Goal: Information Seeking & Learning: Learn about a topic

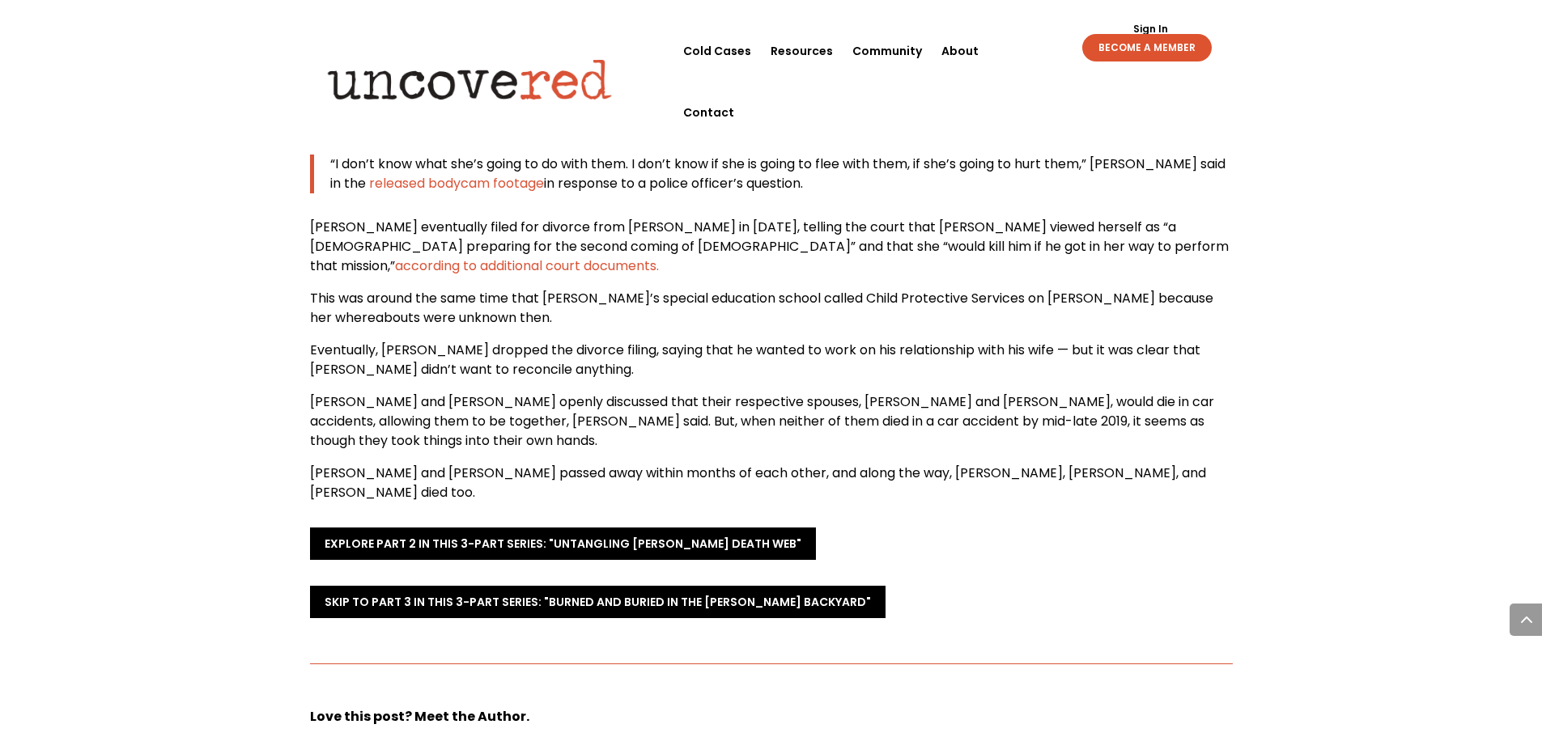
scroll to position [3885, 0]
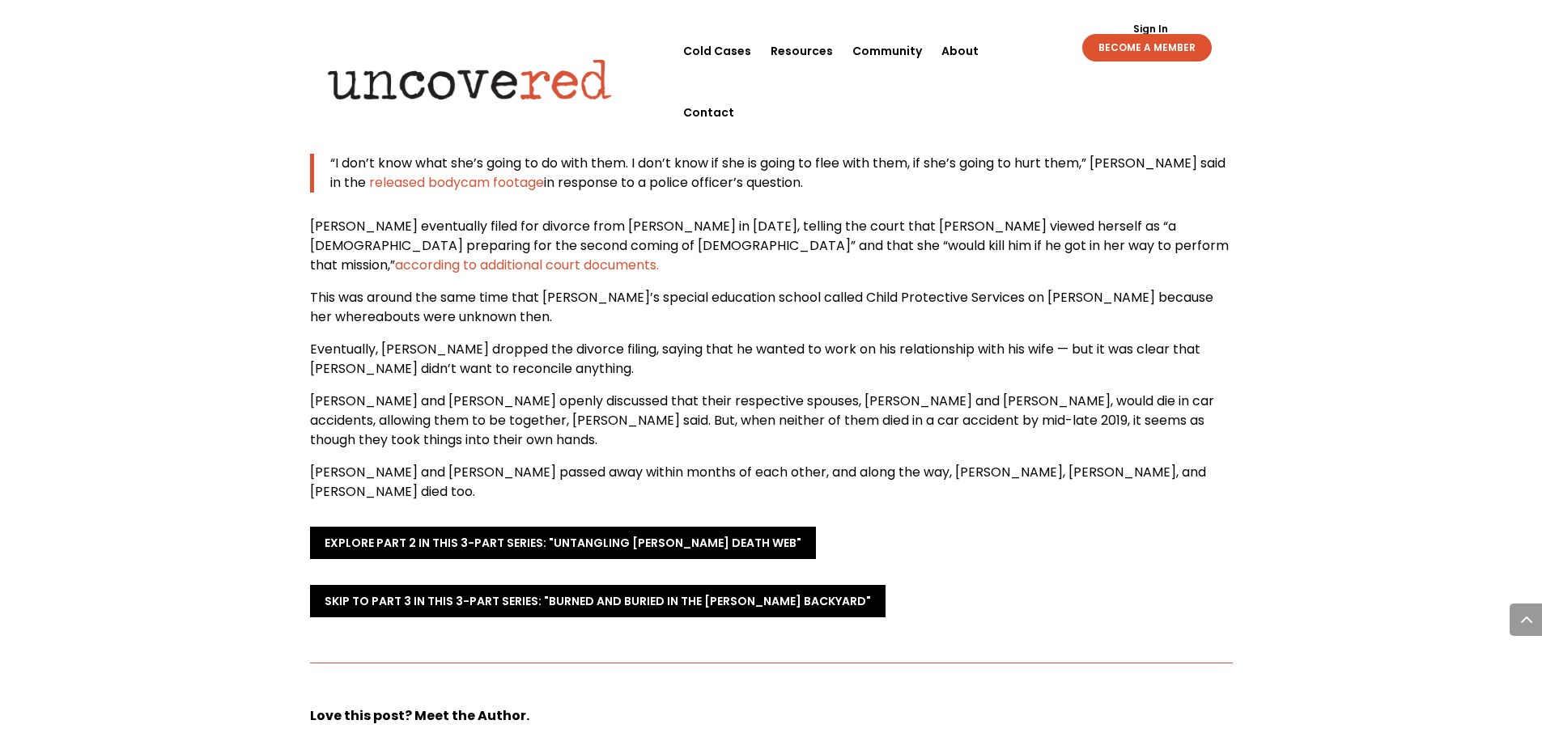
click at [421, 340] on span "Eventually, [PERSON_NAME] dropped the divorce filing, saying that he wanted to …" at bounding box center [755, 359] width 890 height 38
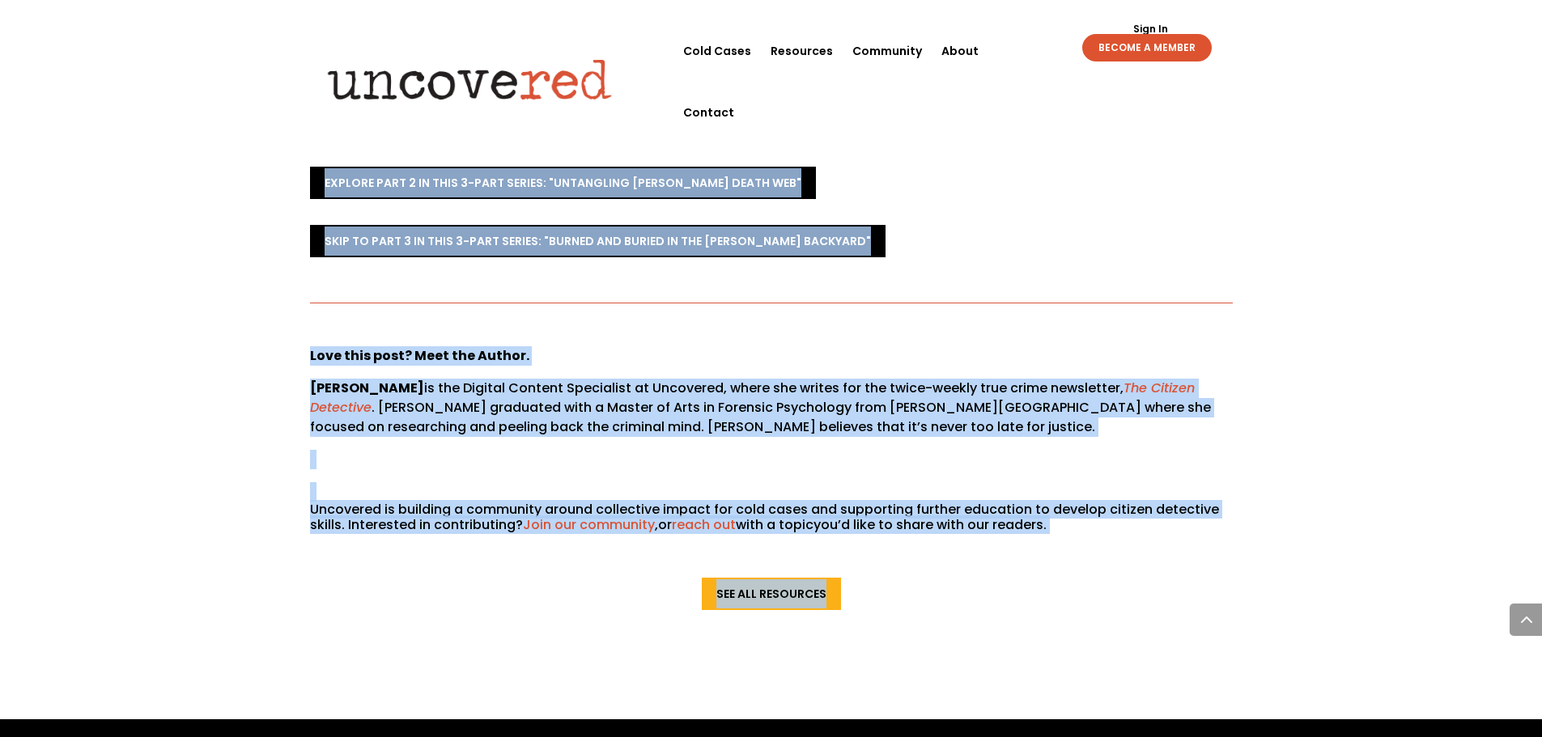
scroll to position [4296, 0]
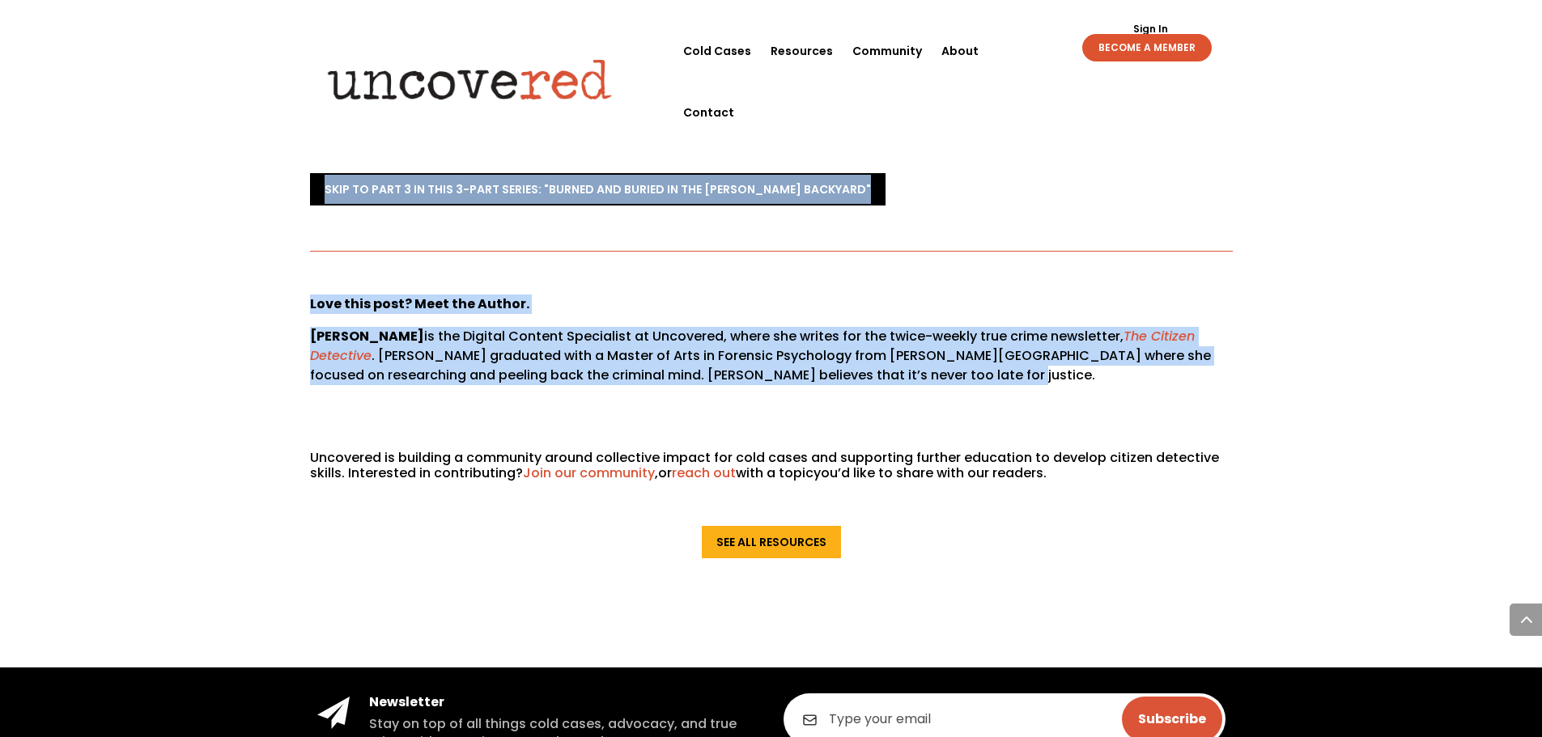
drag, startPoint x: 313, startPoint y: 149, endPoint x: 1020, endPoint y: 166, distance: 707.5
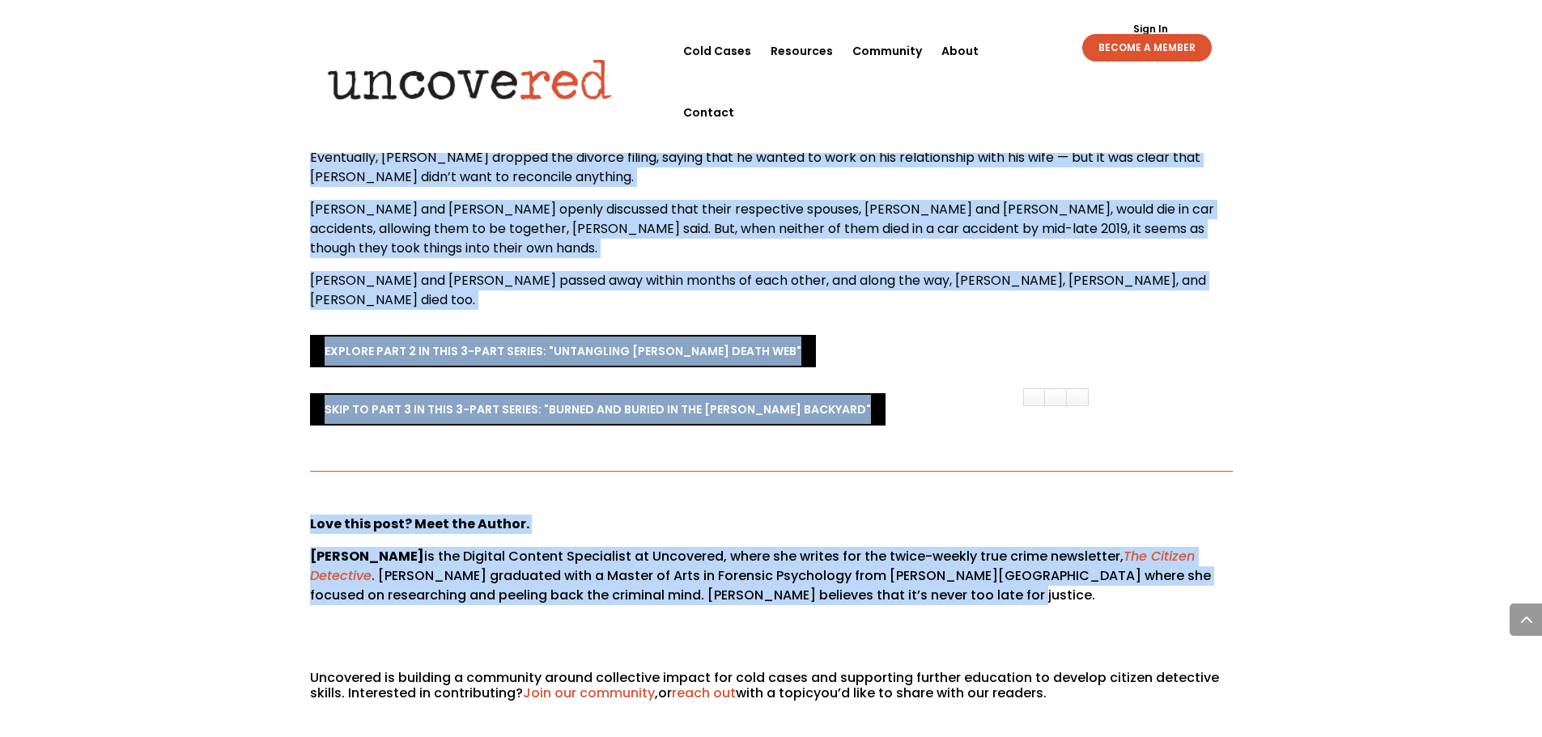
scroll to position [4054, 0]
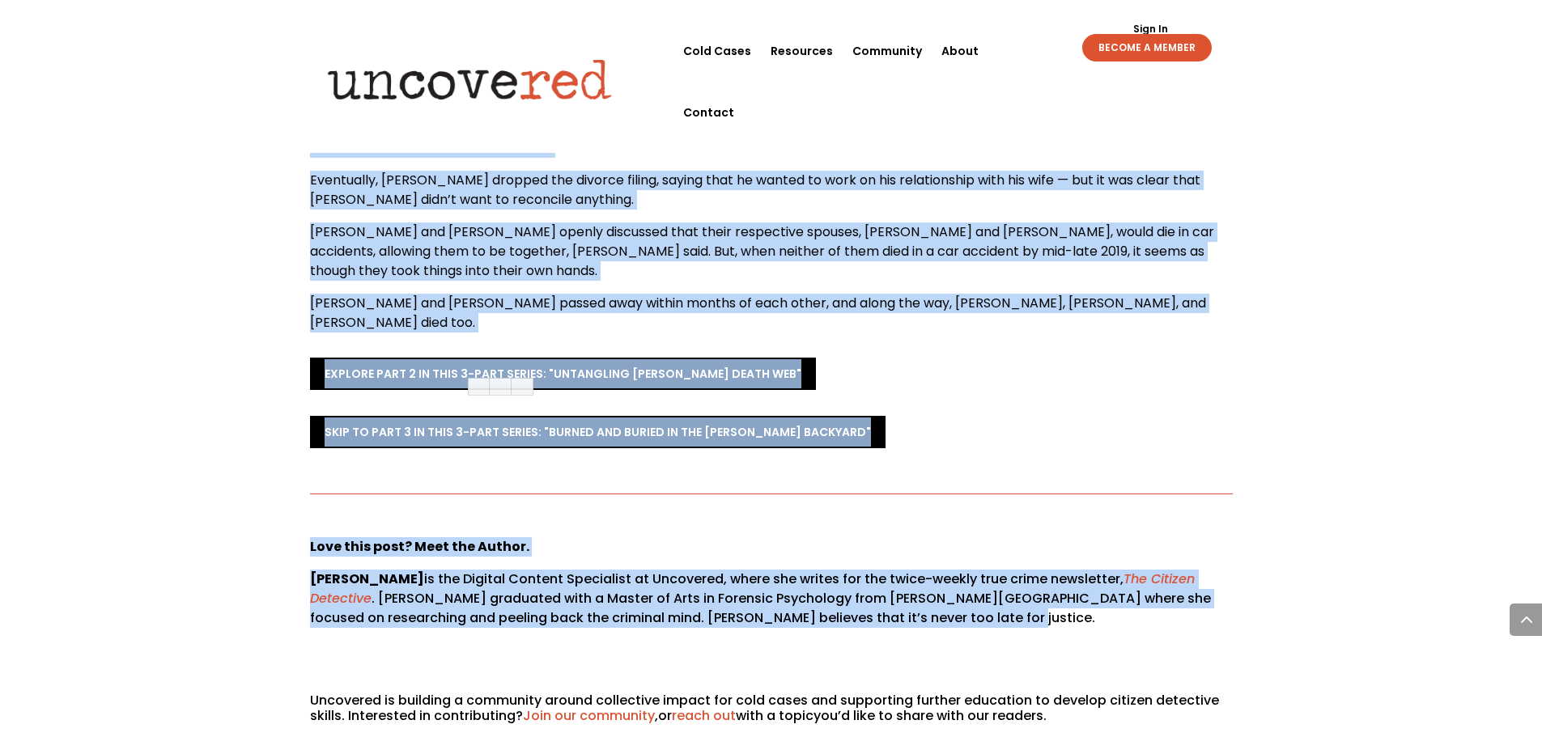
copy article "Lore Ipsumd’s Ametconsectet Adipisc: Elit 1 S Doei Temp I Utlabore Etdoloremagn…"
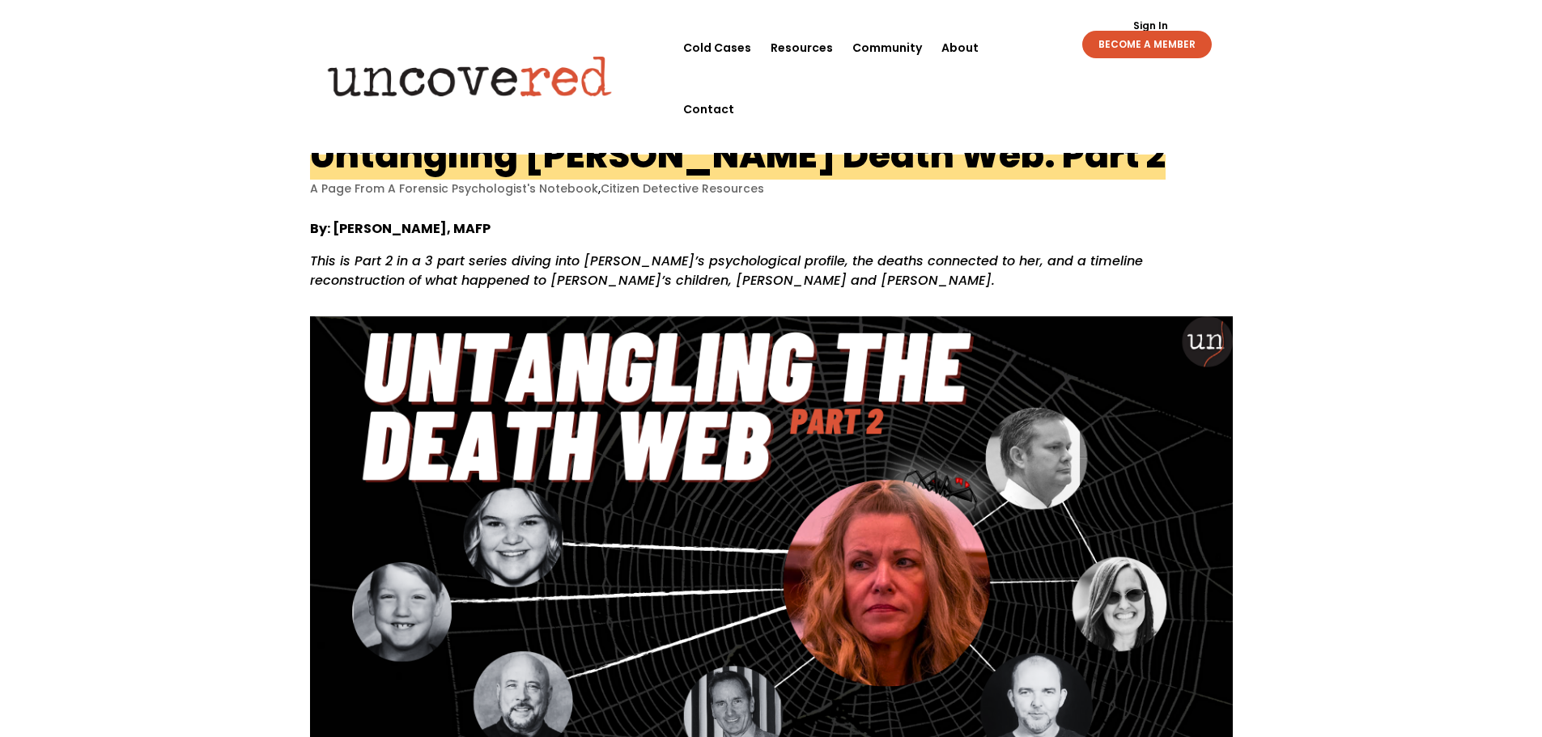
click at [312, 152] on h1 "Untangling Lori Vallow’s Death Web: Part 2" at bounding box center [737, 154] width 855 height 49
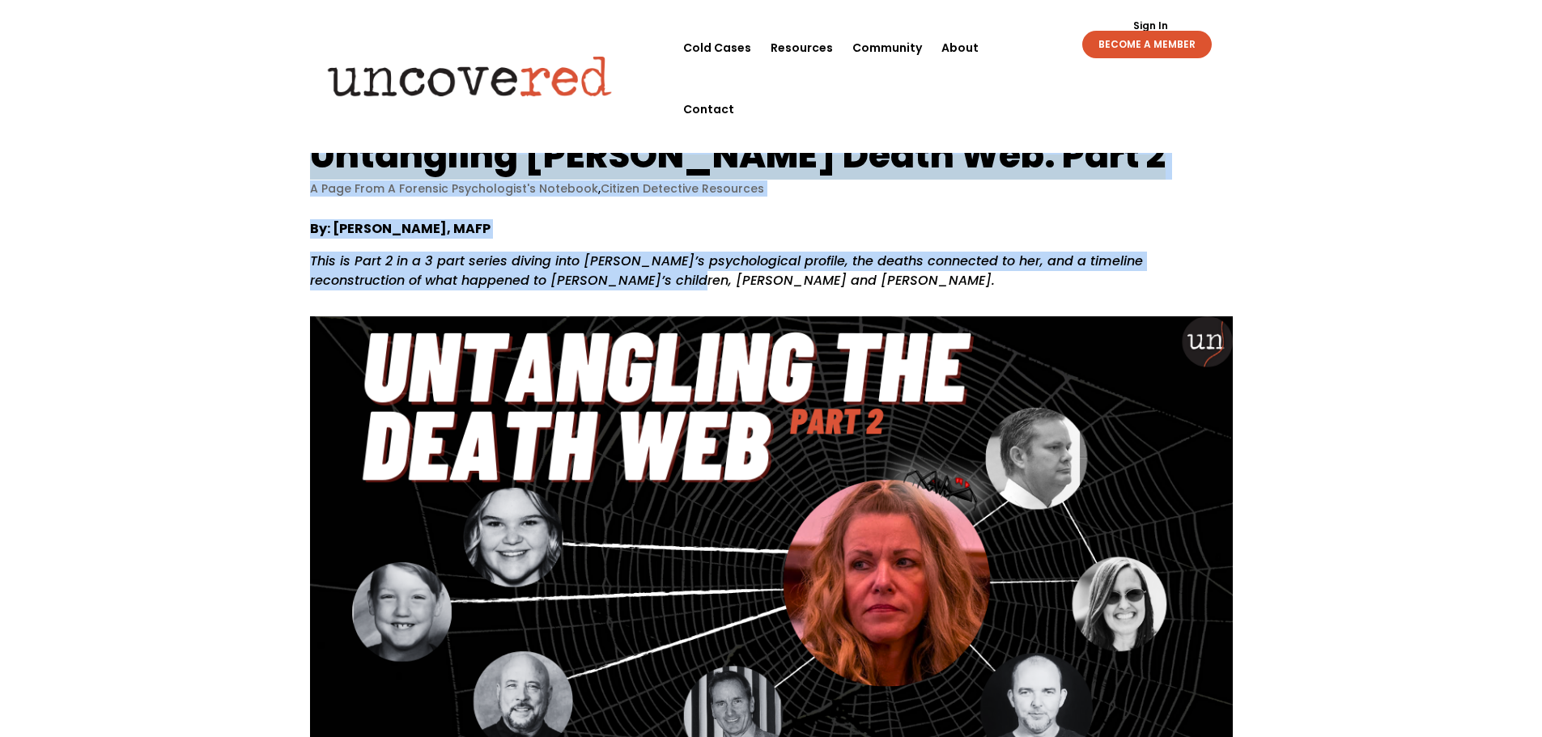
drag, startPoint x: 312, startPoint y: 152, endPoint x: 588, endPoint y: 276, distance: 302.5
copy article "Untangling Lori Vallow’s Death Web: Part 2 A Page From A Forensic Psychologist'…"
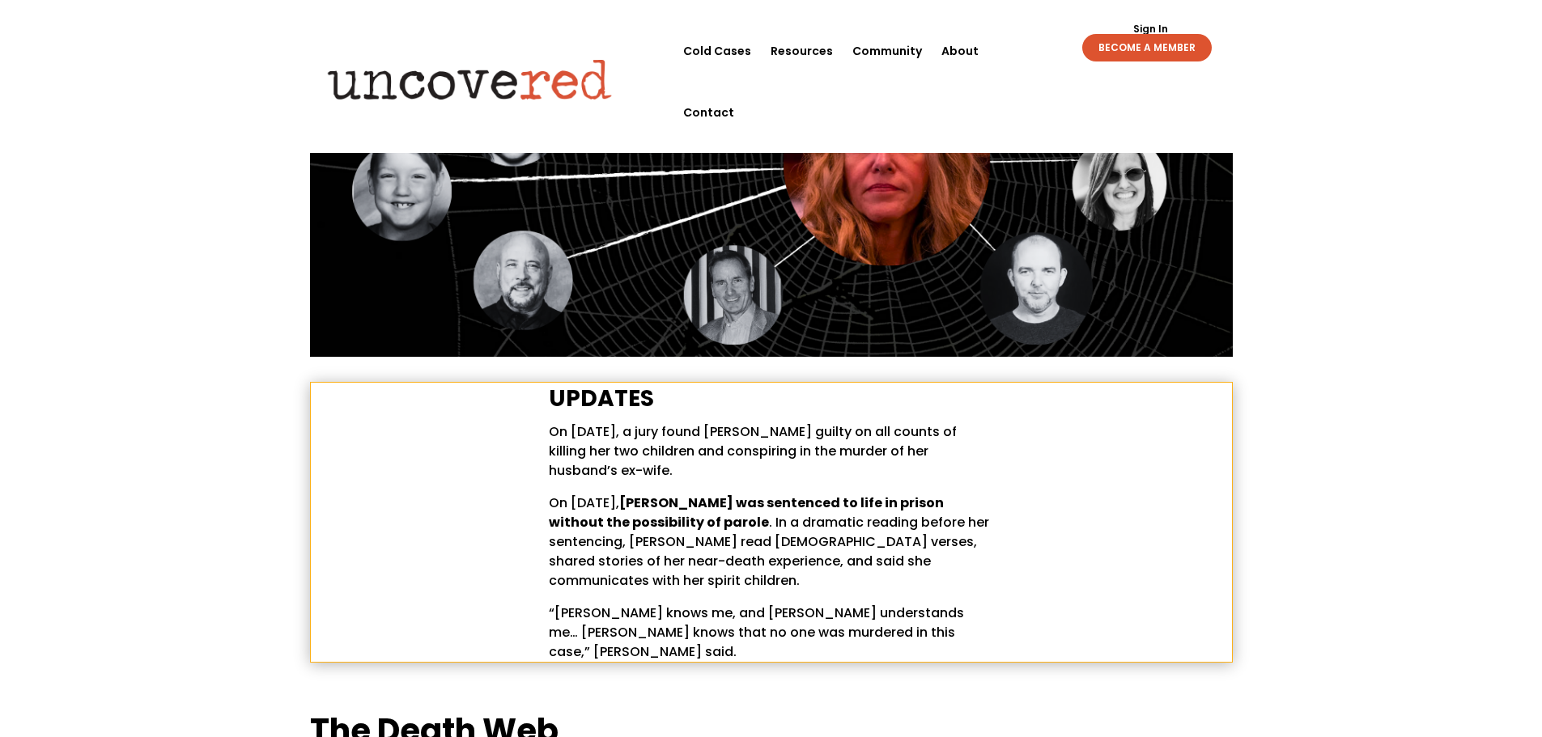
scroll to position [486, 0]
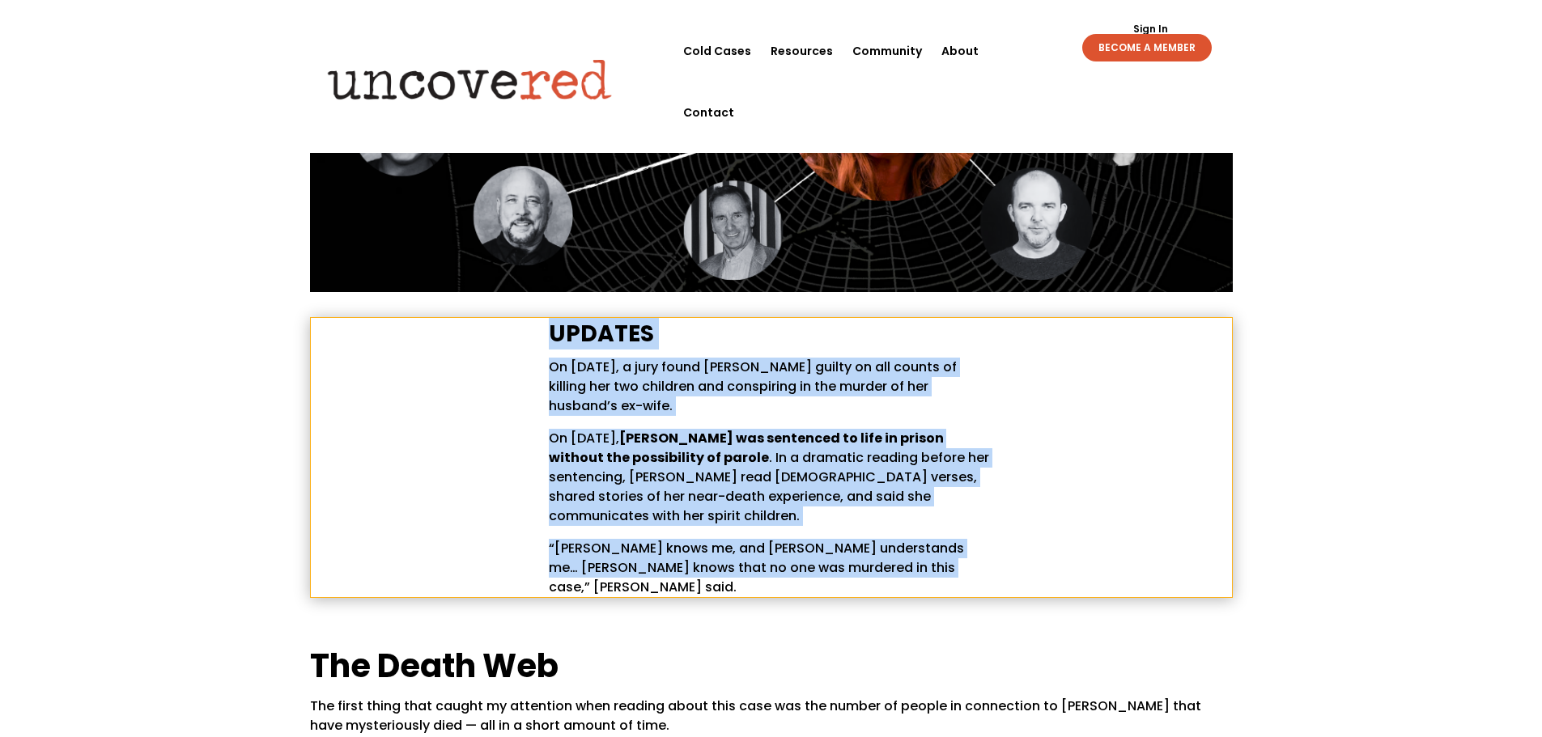
drag, startPoint x: 551, startPoint y: 333, endPoint x: 933, endPoint y: 544, distance: 436.1
click at [933, 544] on div "UPDATES On May 12, 2023, a jury found Lori Vallow Daybell guilty on all counts …" at bounding box center [771, 457] width 445 height 279
copy div "UPDATES On May 12, 2023, a jury found Lori Vallow Daybell guilty on all counts …"
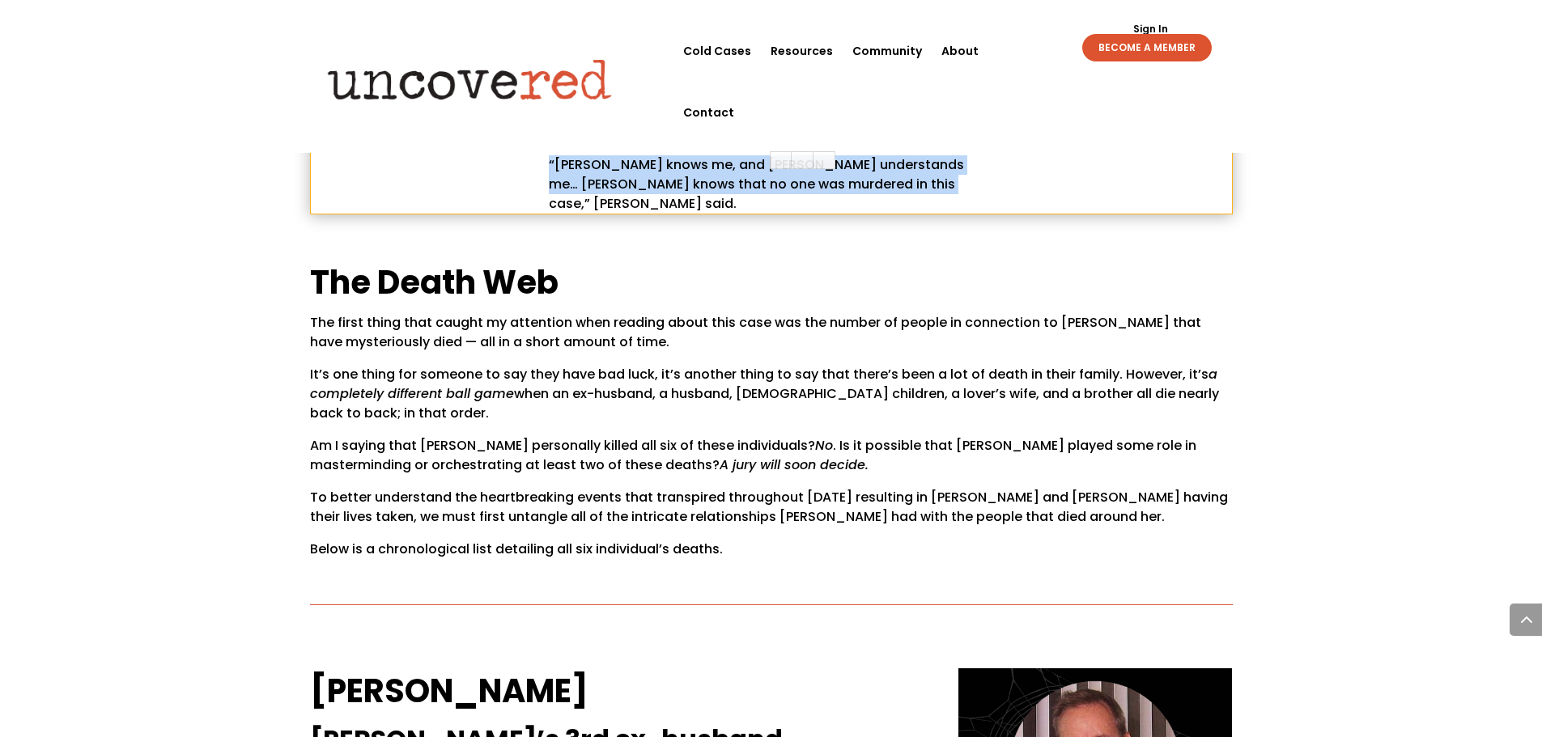
scroll to position [890, 0]
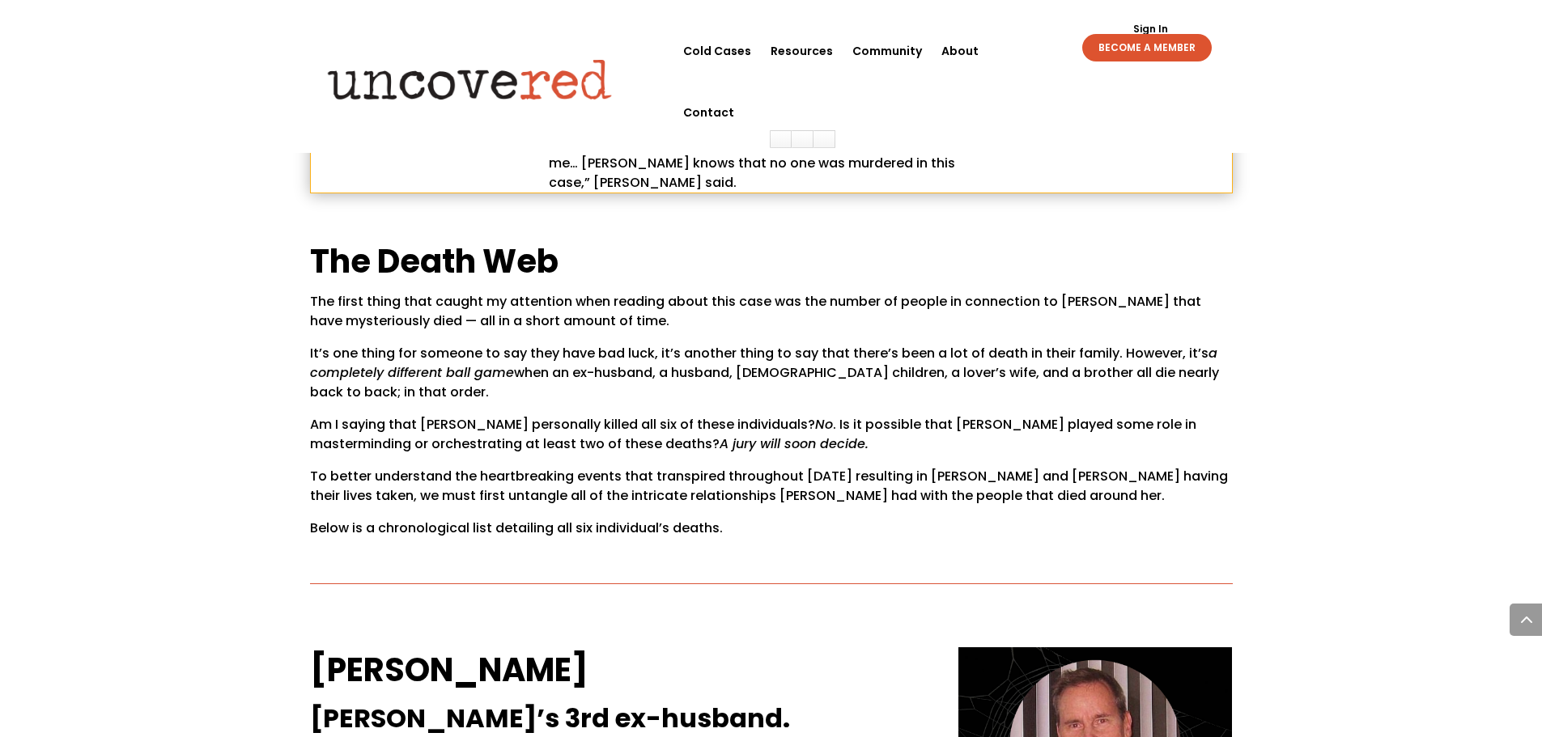
click at [443, 467] on span "To better understand the heartbreaking events that transpired throughout Septem…" at bounding box center [769, 486] width 918 height 38
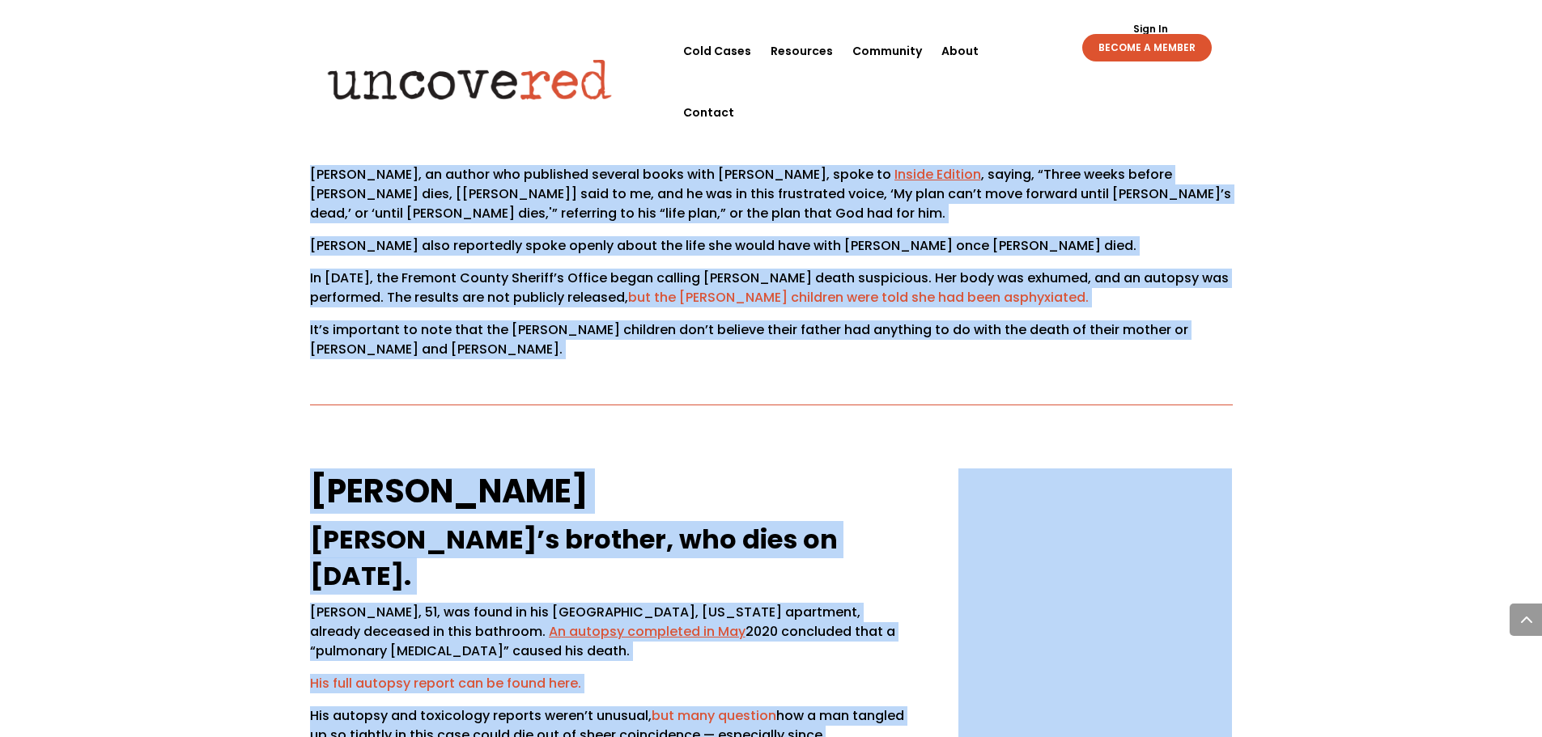
scroll to position [4512, 0]
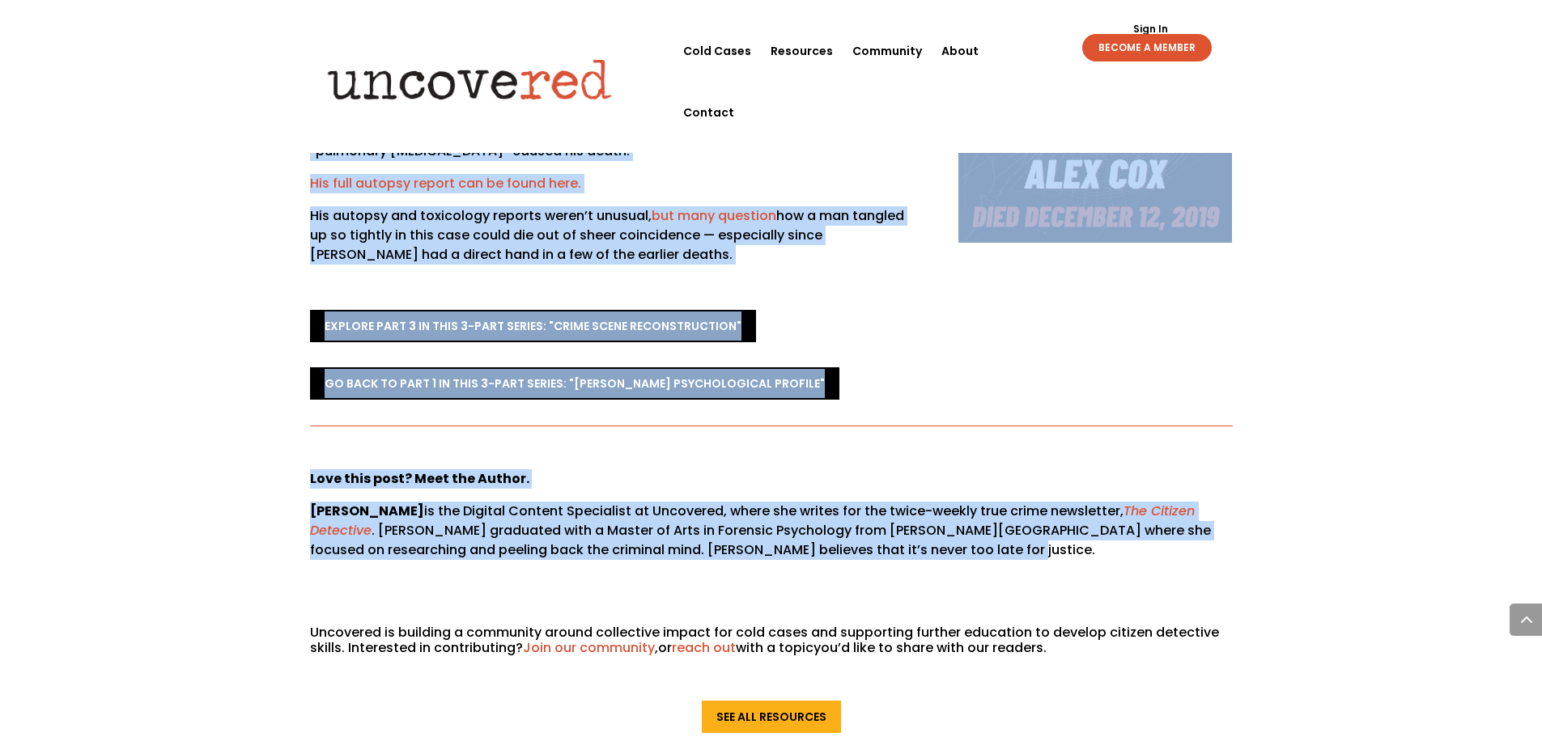
drag, startPoint x: 315, startPoint y: 219, endPoint x: 990, endPoint y: 301, distance: 680.0
copy div "The Death Web The first thing that caught my attention when reading about this …"
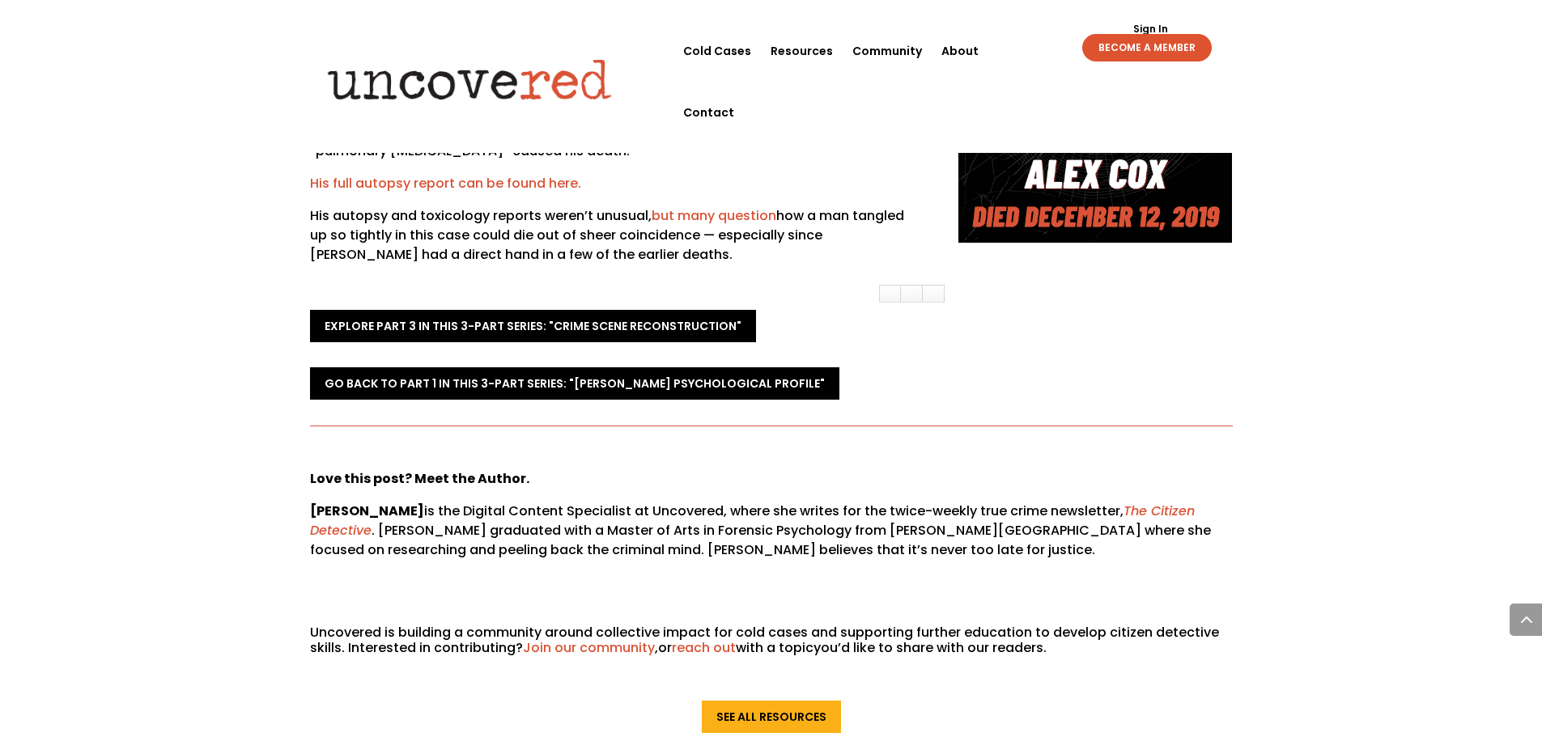
click at [380, 678] on div "See All Resources" at bounding box center [771, 717] width 923 height 78
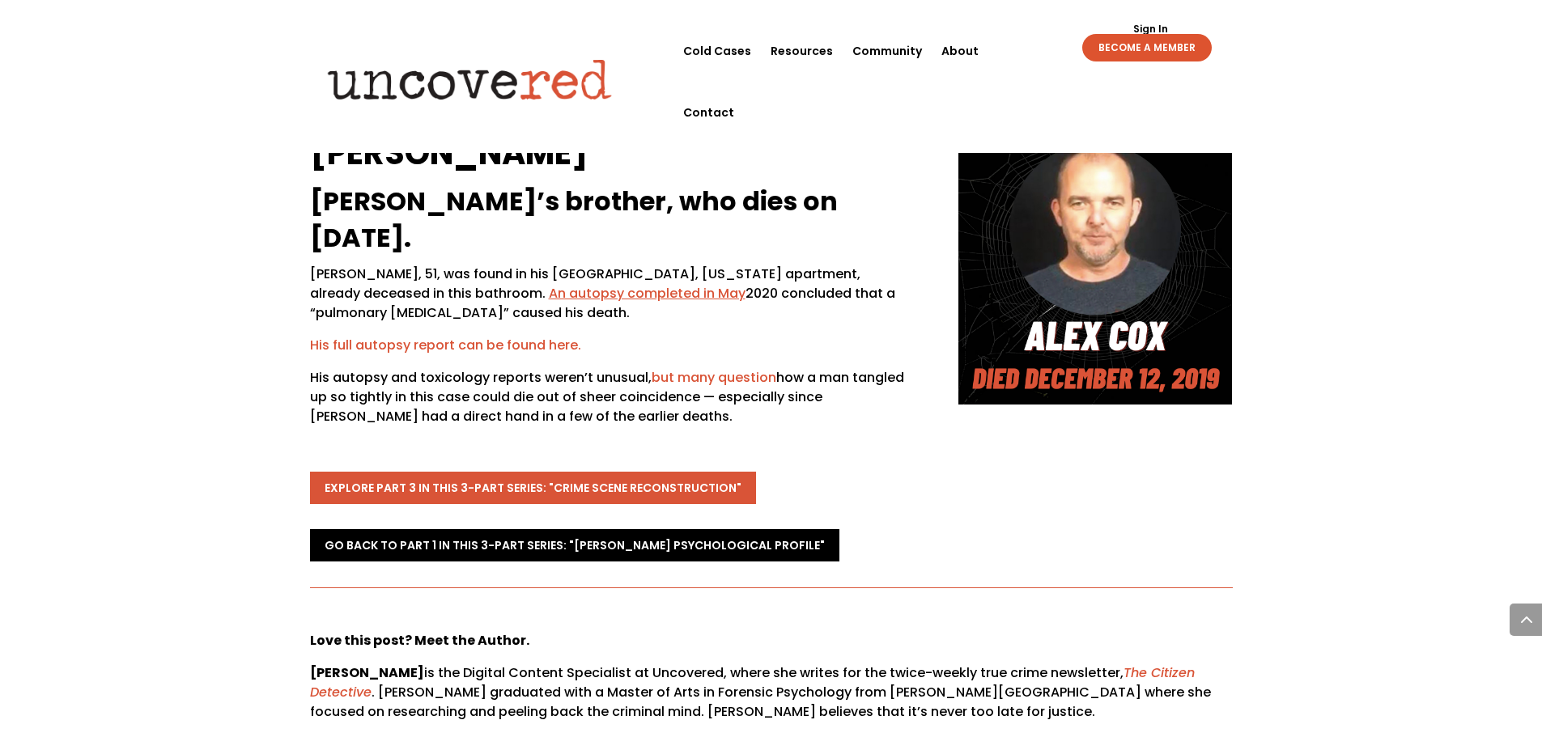
click at [435, 472] on link "Explore Part 3 in this 3-part series: "Crime Scene Reconstruction"" at bounding box center [533, 488] width 446 height 32
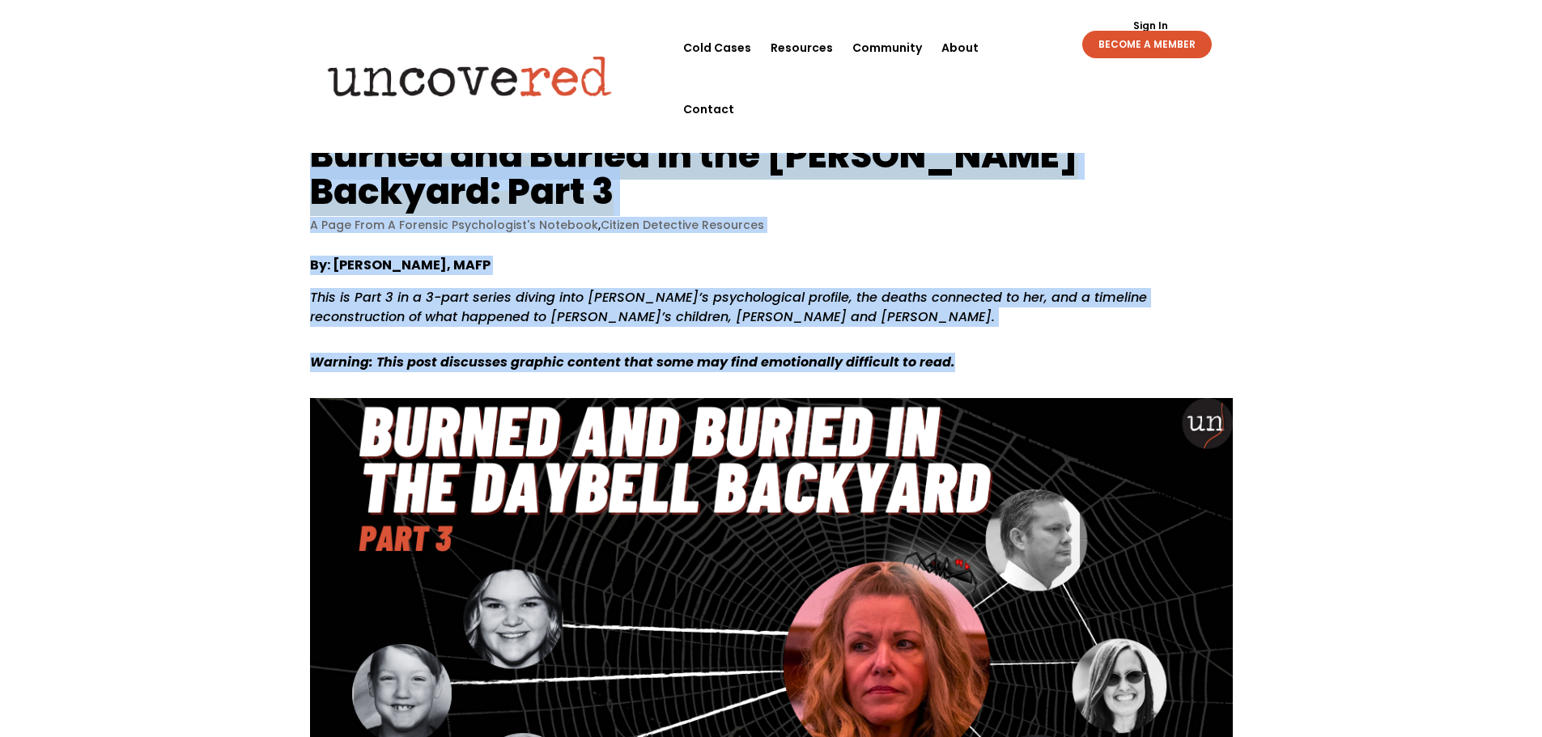
drag, startPoint x: 316, startPoint y: 159, endPoint x: 983, endPoint y: 323, distance: 686.6
copy article "Burned and Buried in the Daybell Backyard: Part 3 A Page From A Forensic Psycho…"
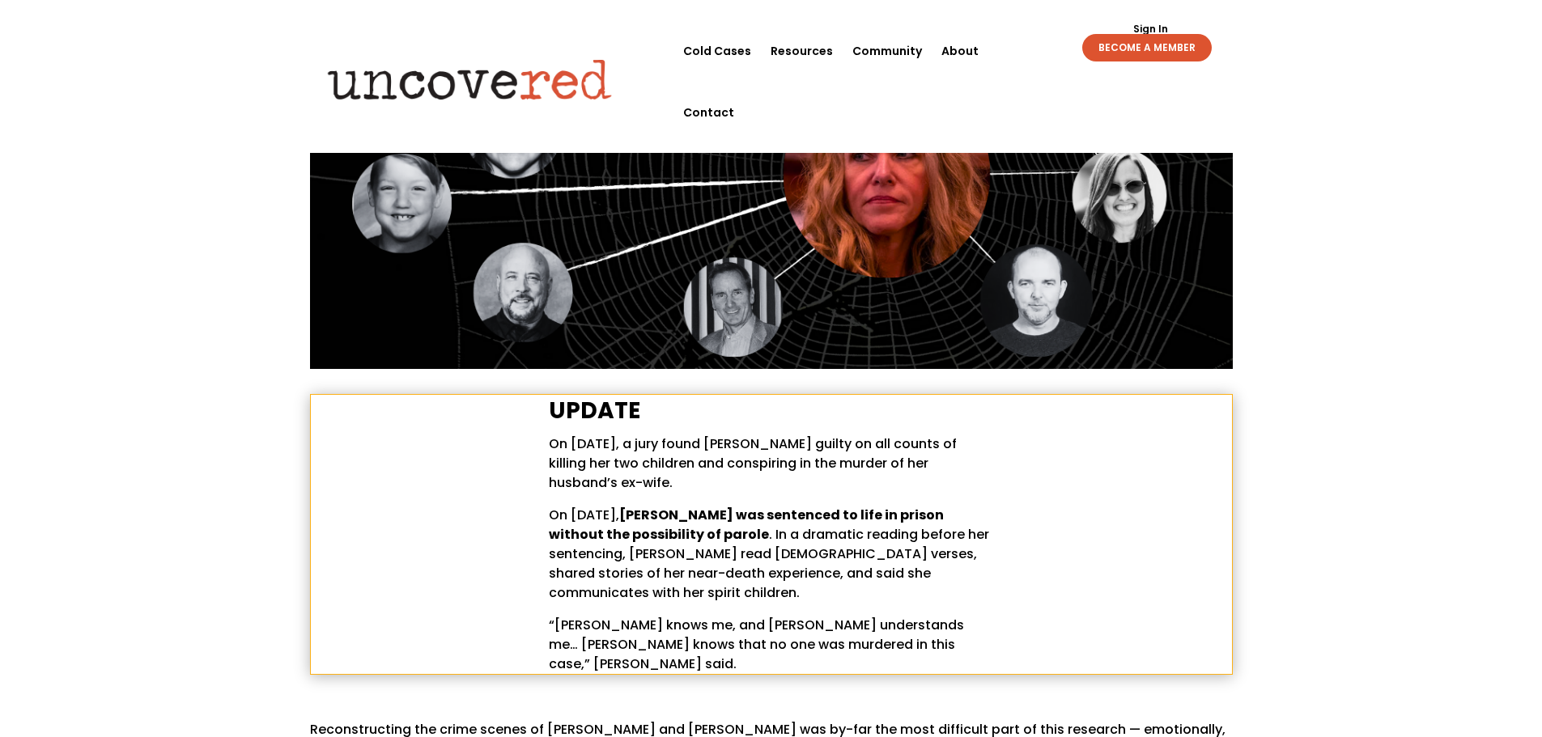
scroll to position [728, 0]
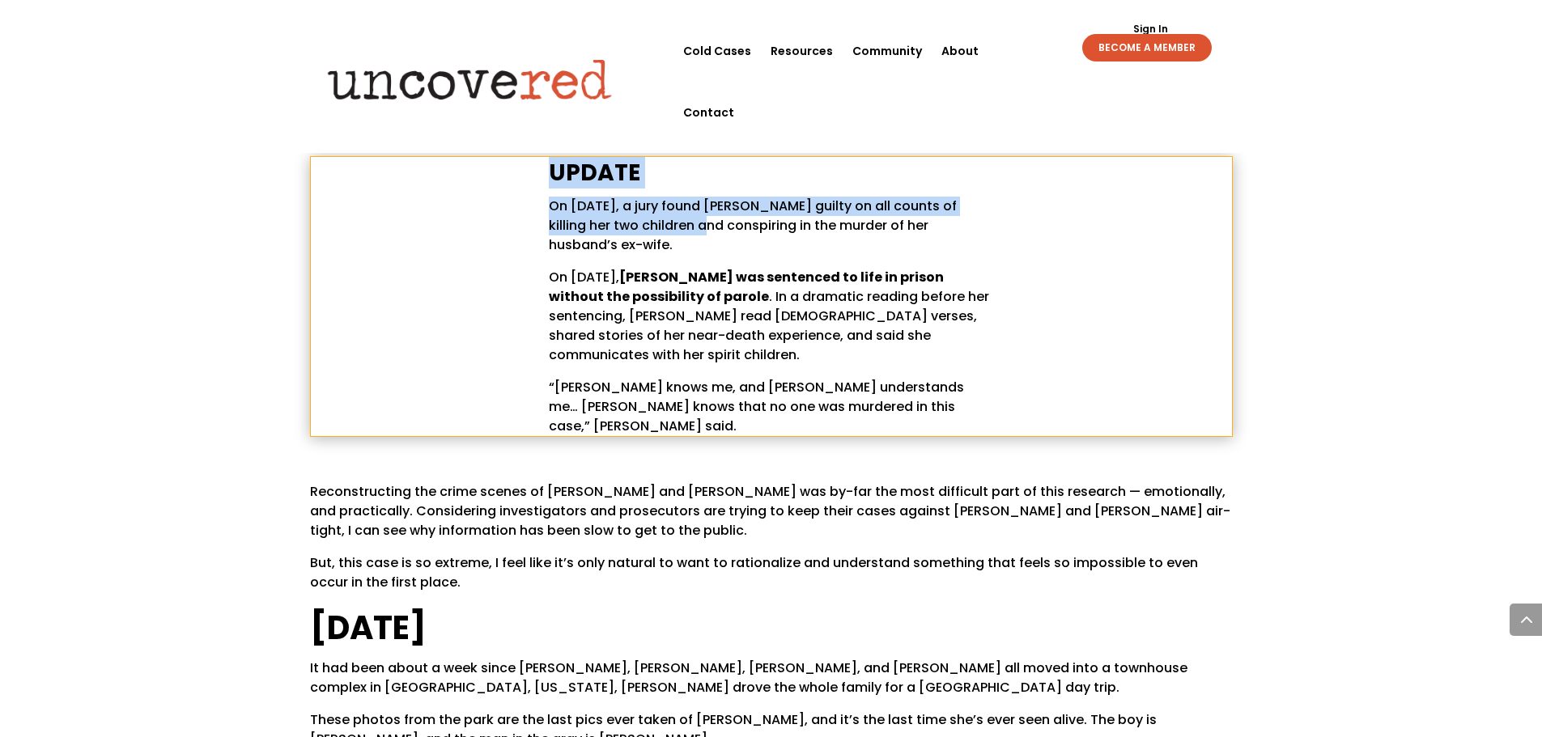
drag, startPoint x: 549, startPoint y: 129, endPoint x: 650, endPoint y: 194, distance: 120.1
click at [650, 194] on div "UPDATE On May 12, 2023, a jury found Lori Vallow Daybell guilty on all counts o…" at bounding box center [771, 296] width 445 height 279
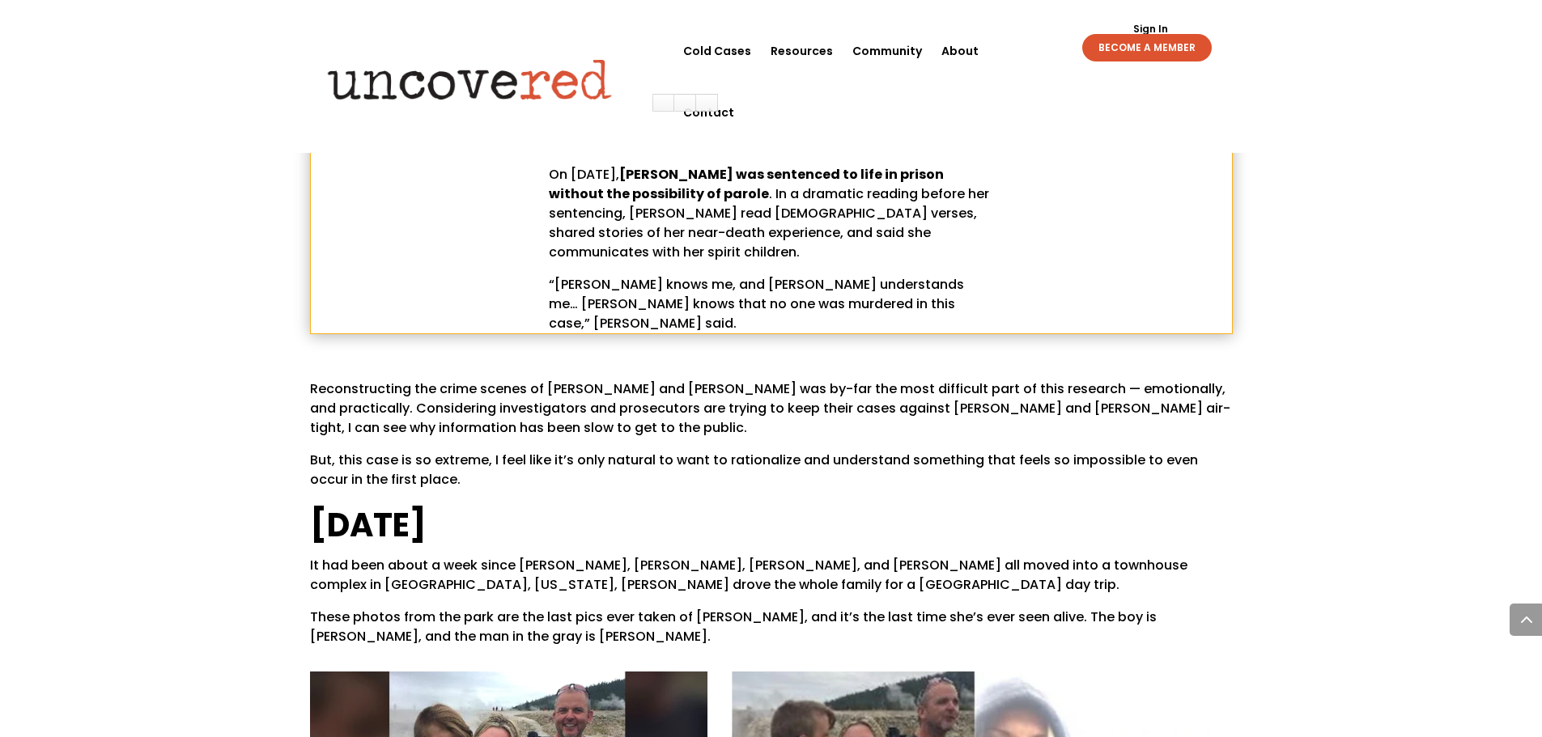
scroll to position [971, 0]
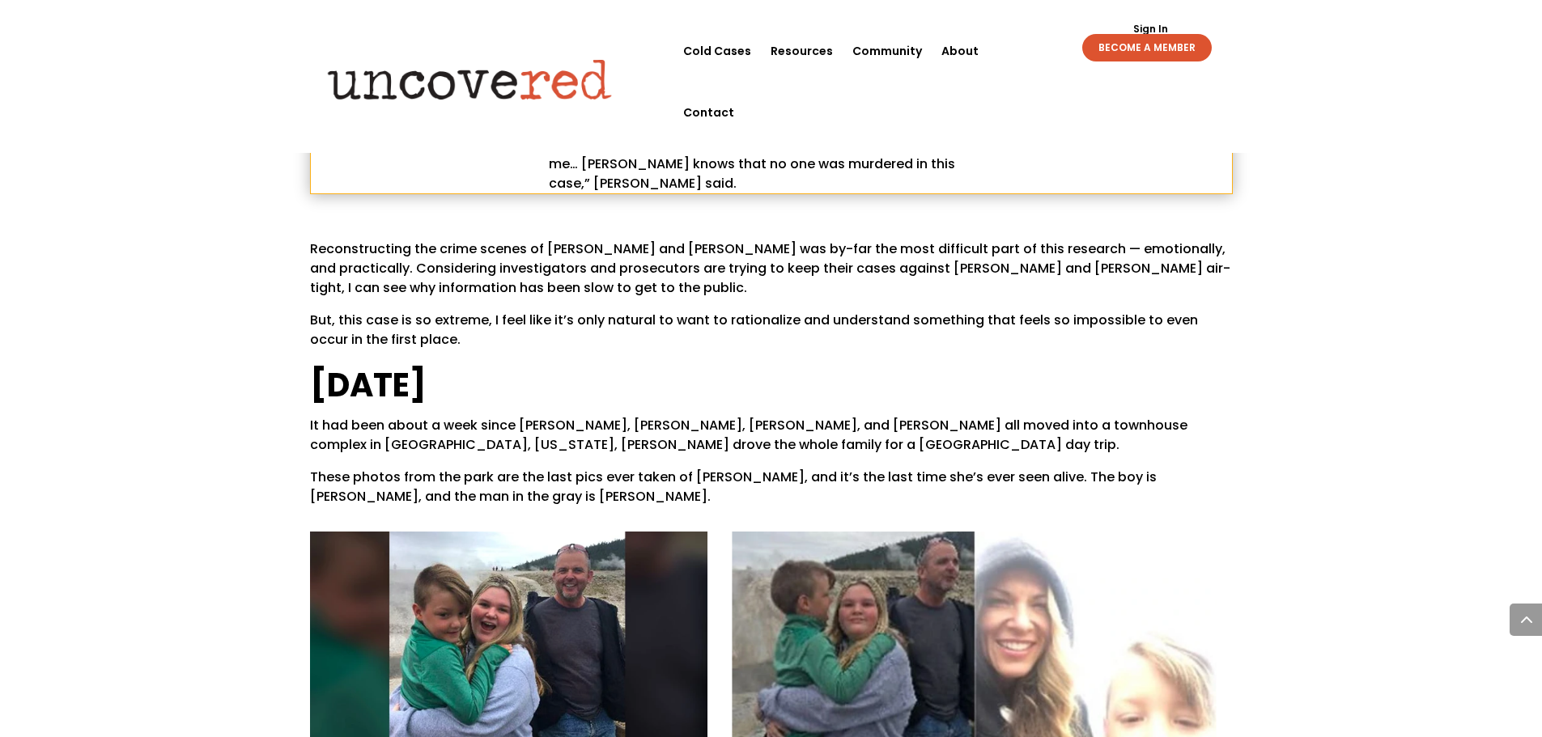
click at [315, 240] on span "Reconstructing the crime scenes of JJ Vallow and Tylee Ryan was by-far the most…" at bounding box center [770, 268] width 920 height 57
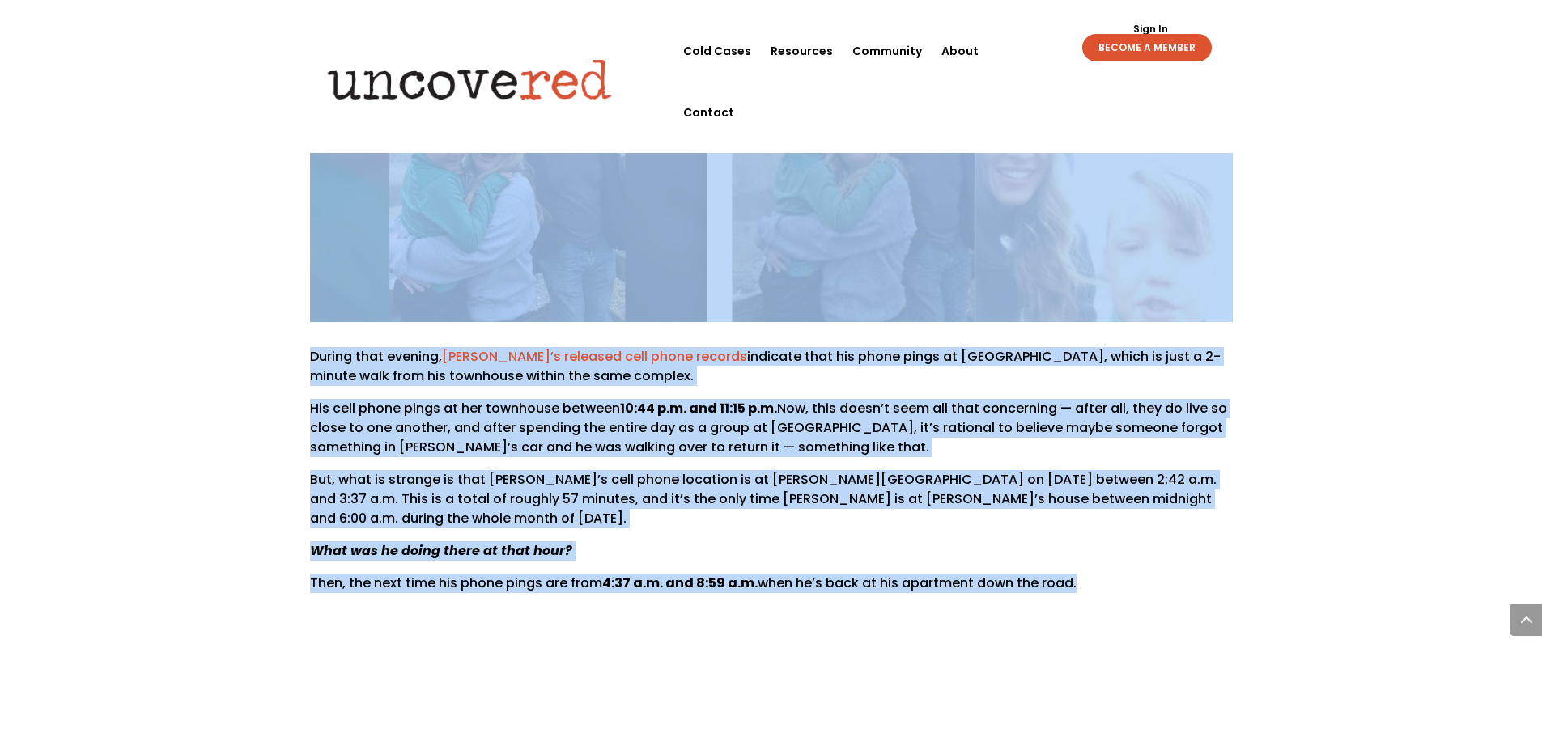
scroll to position [1704, 0]
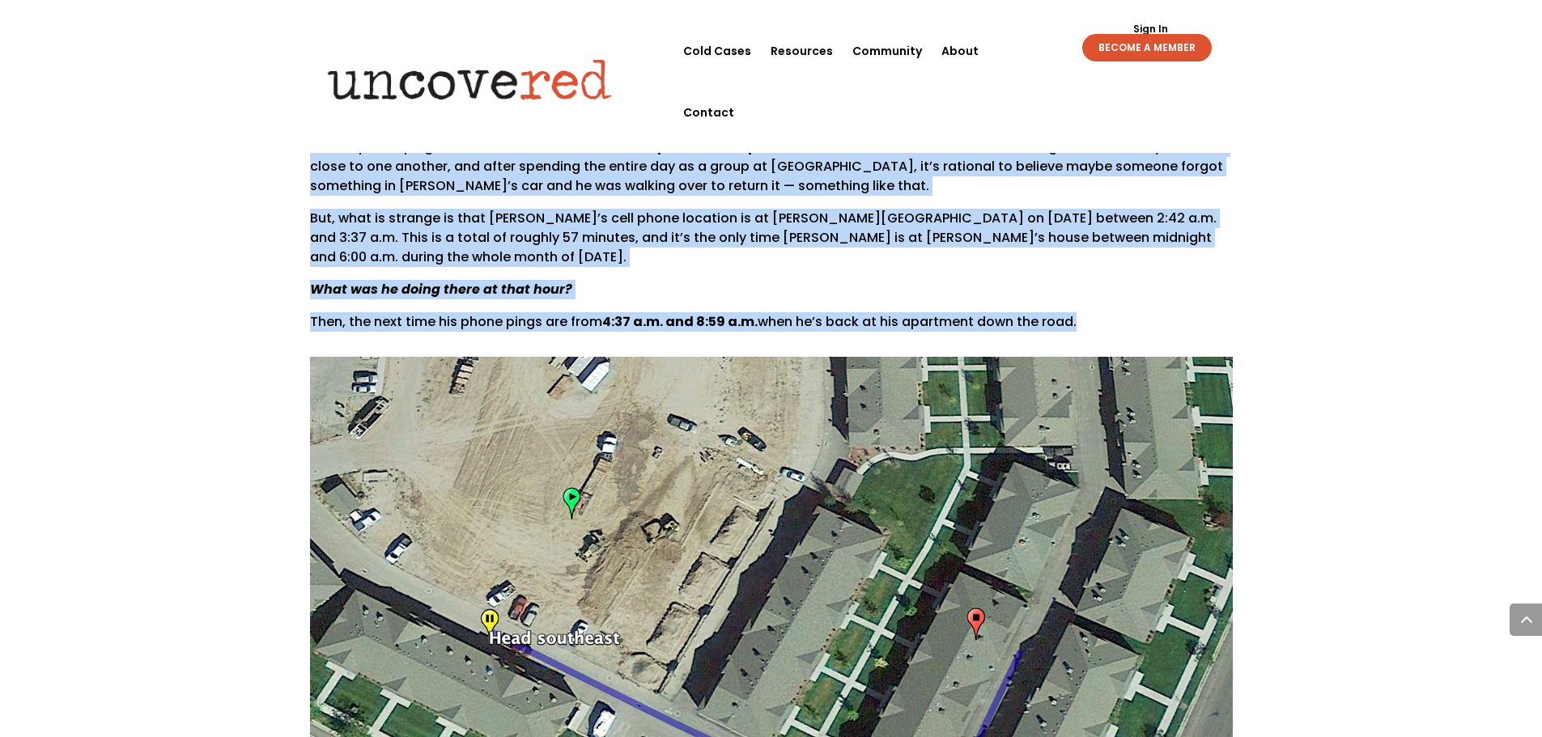
drag, startPoint x: 312, startPoint y: 172, endPoint x: 1108, endPoint y: 221, distance: 797.0
copy div "Reconstructing the crime scenes of JJ Vallow and Tylee Ryan was by-far the most…"
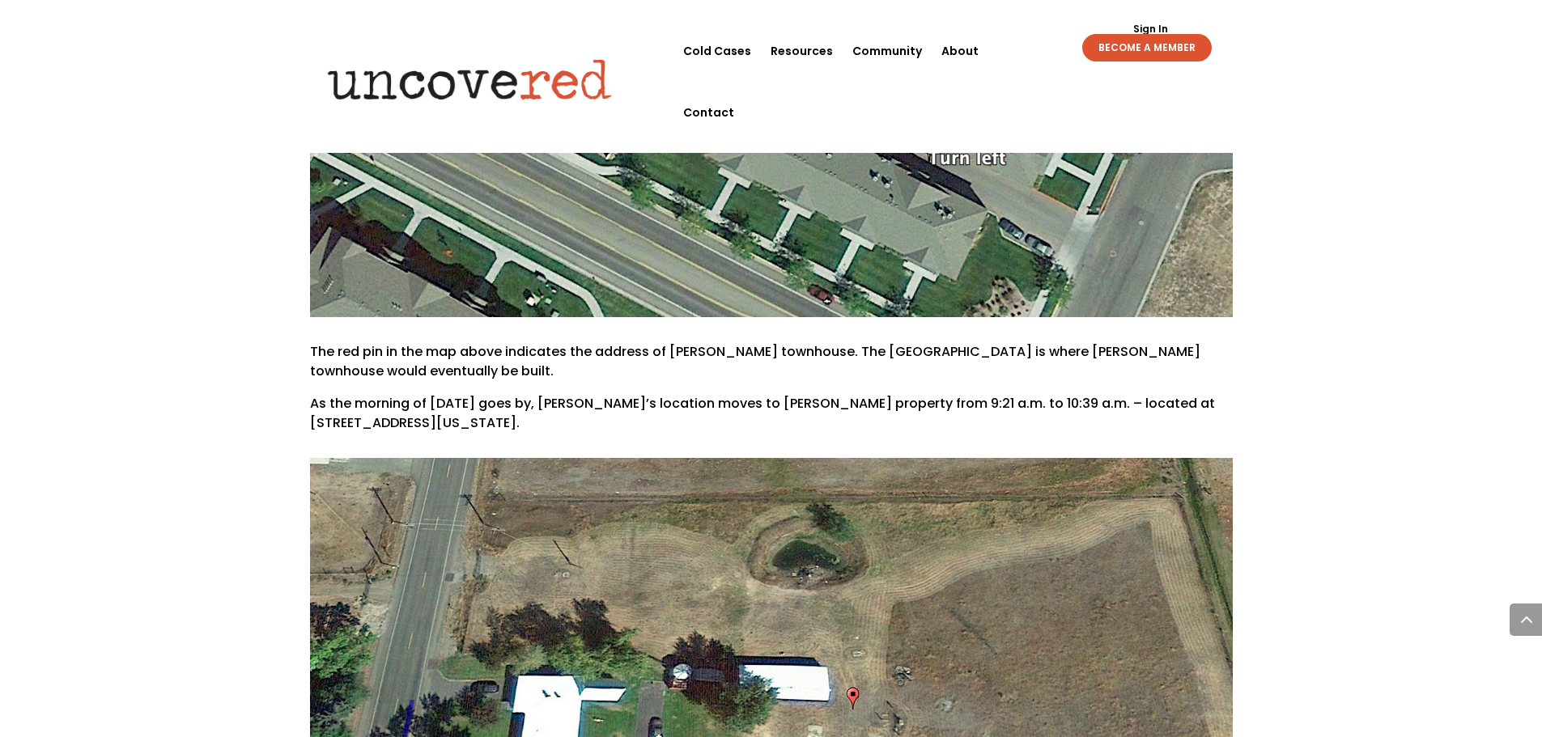
scroll to position [2433, 0]
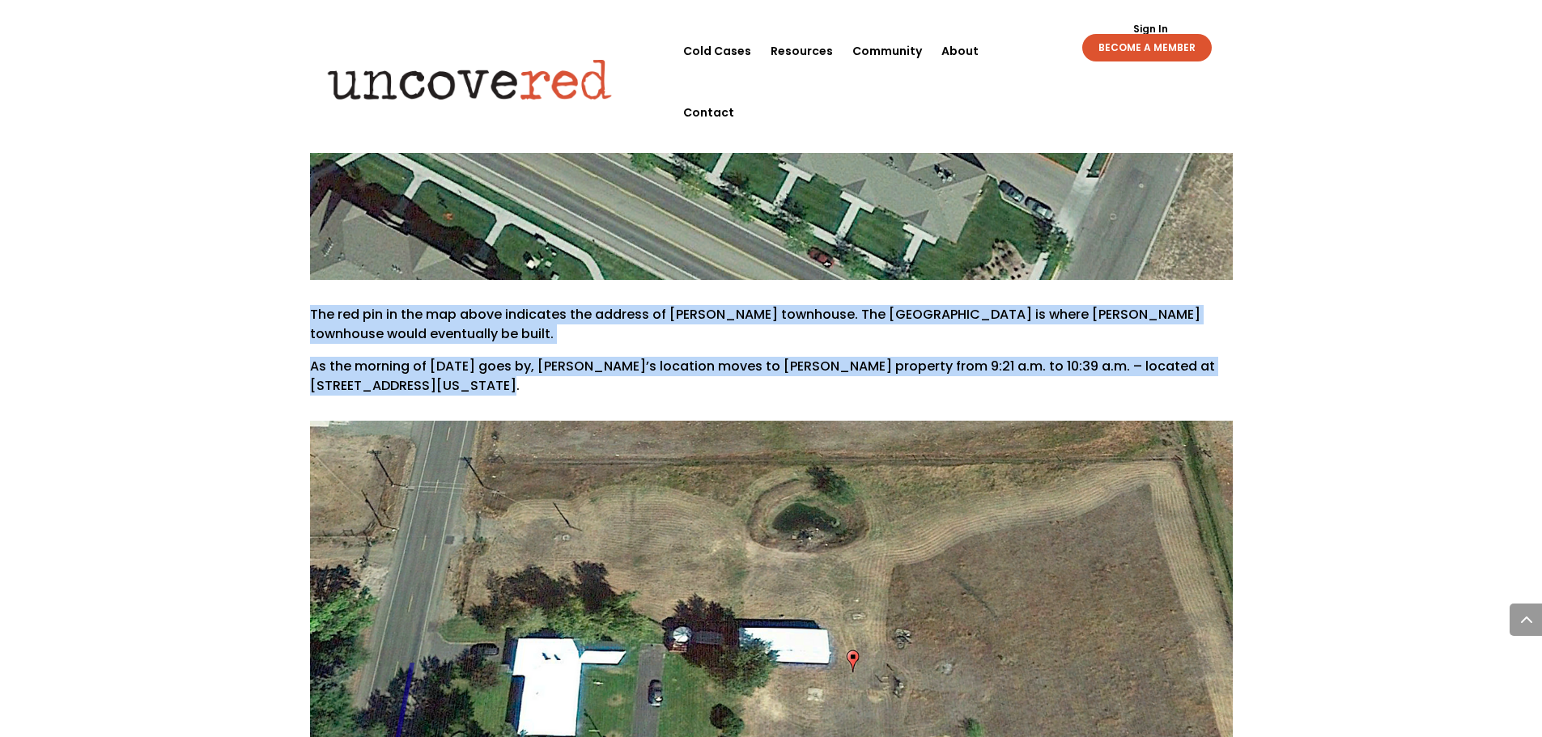
drag, startPoint x: 312, startPoint y: 220, endPoint x: 442, endPoint y: 293, distance: 149.3
click at [442, 305] on div "The red pin in the map above indicates the address of Alex Cox’s townhouse. The…" at bounding box center [771, 350] width 923 height 91
copy div "The red pin in the map above indicates the address of Alex Cox’s townhouse. The…"
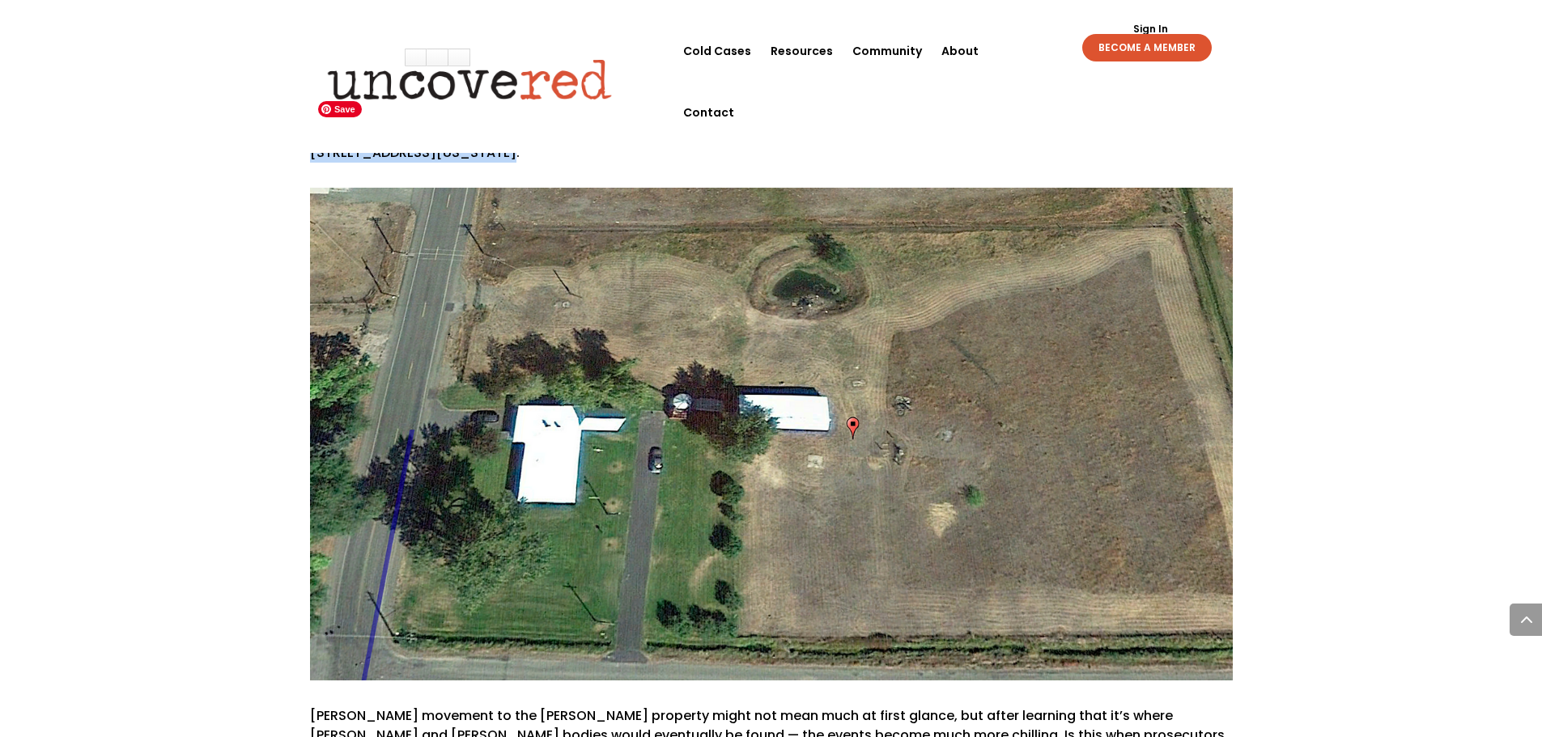
scroll to position [2675, 0]
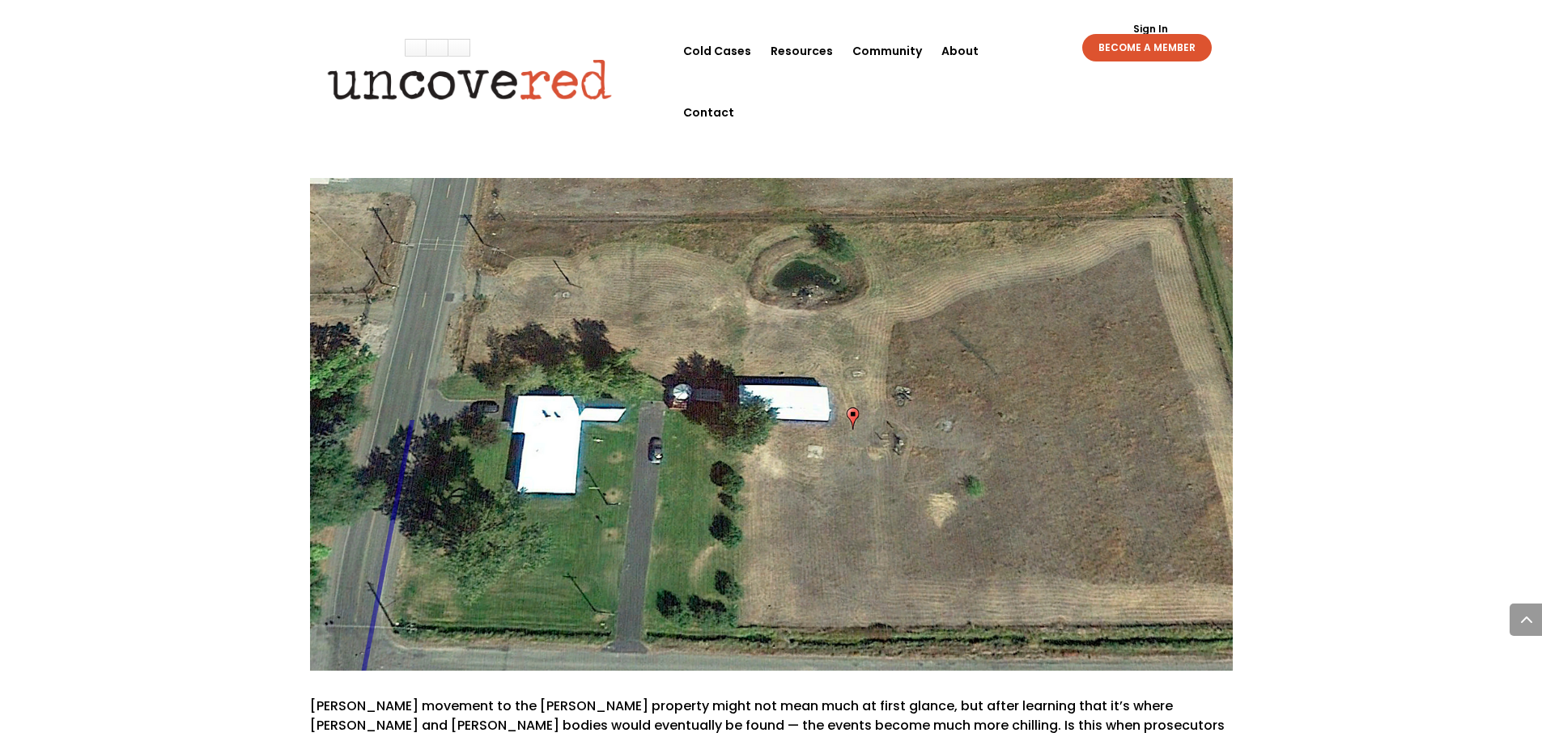
click at [512, 697] on p "Alex Cox’s movement to the Daybell property might not mean much at first glance…" at bounding box center [771, 742] width 923 height 91
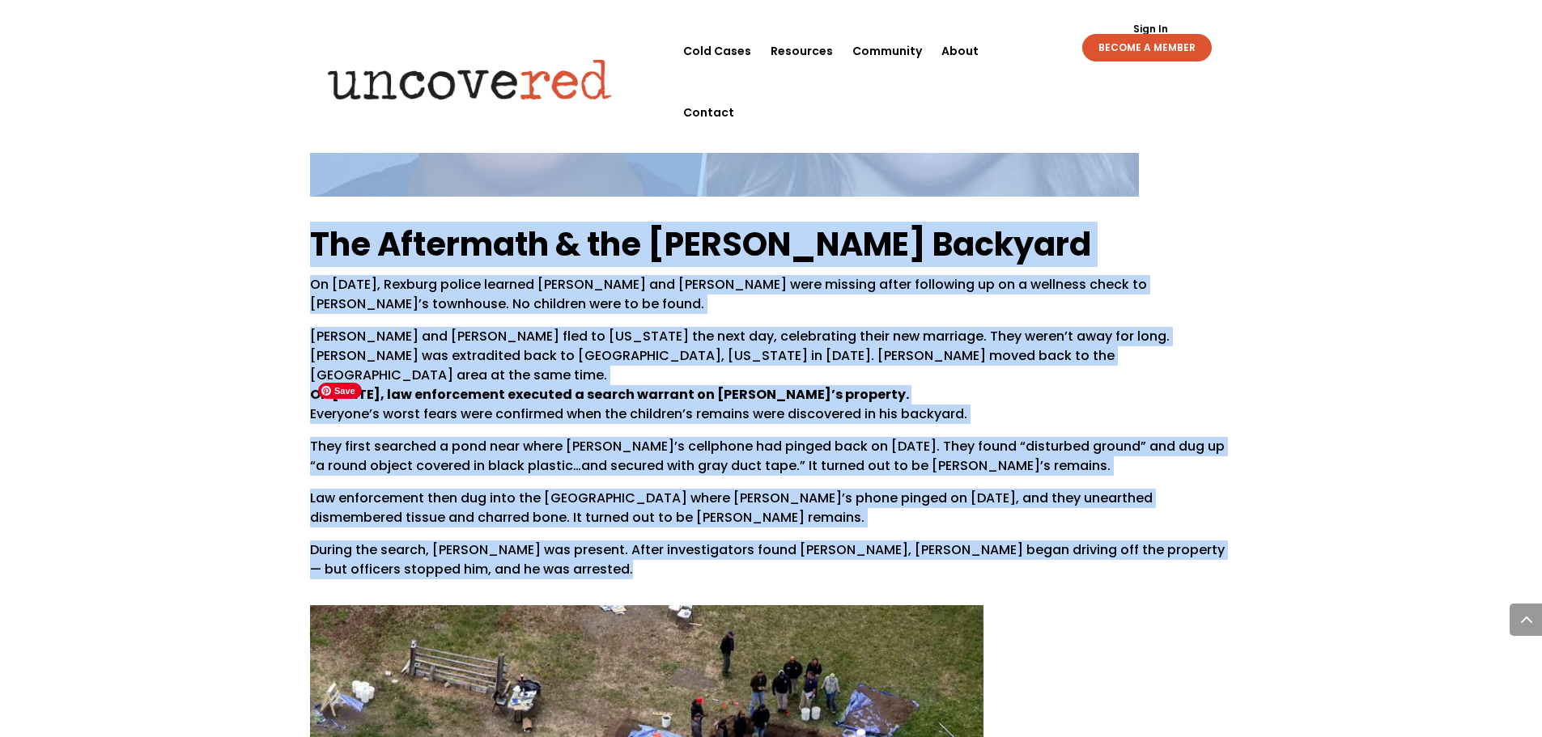
scroll to position [4917, 0]
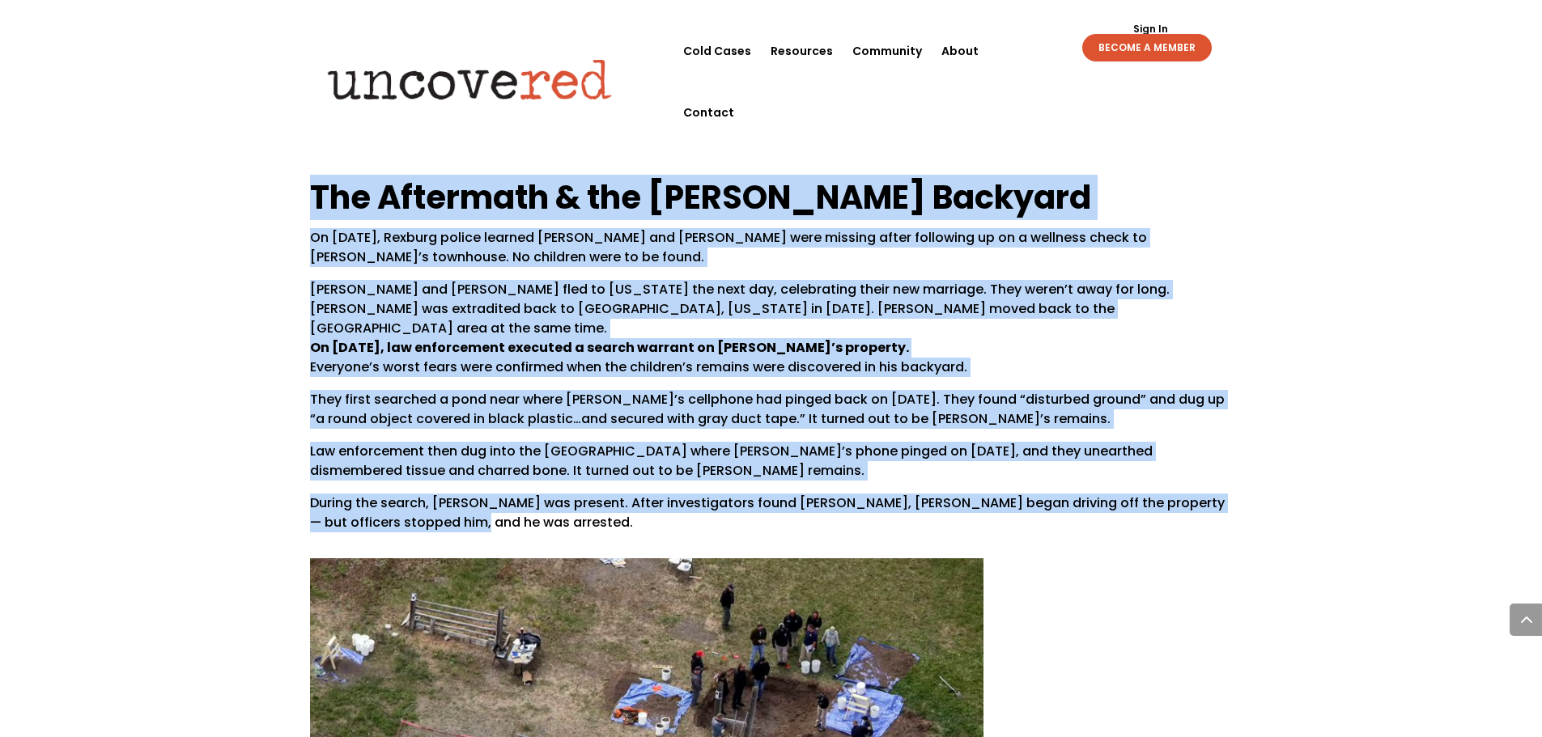
drag, startPoint x: 312, startPoint y: 207, endPoint x: 528, endPoint y: 286, distance: 229.9
copy div "Alex Cox’s movement to the Daybell property might not mean much at first glance…"
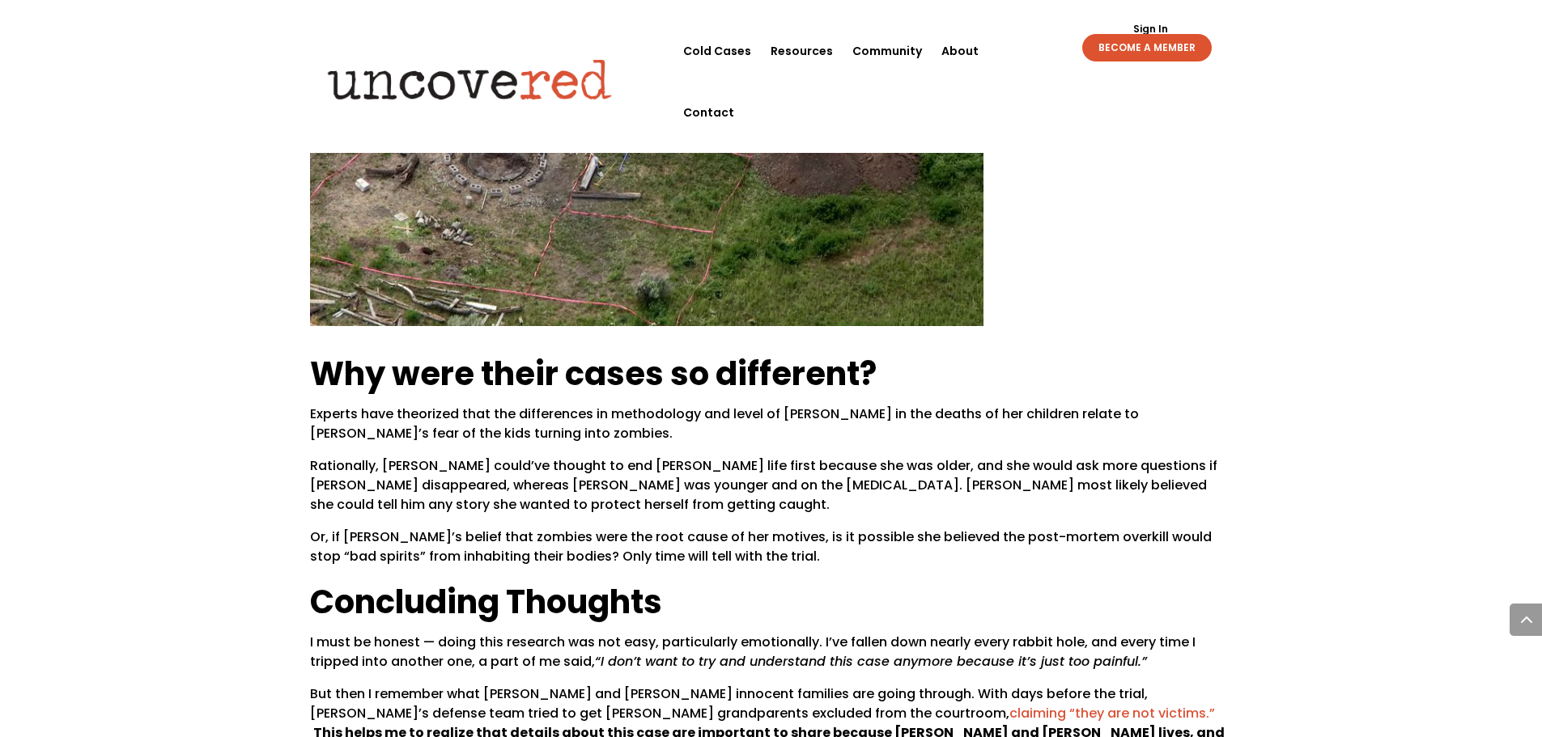
scroll to position [5565, 0]
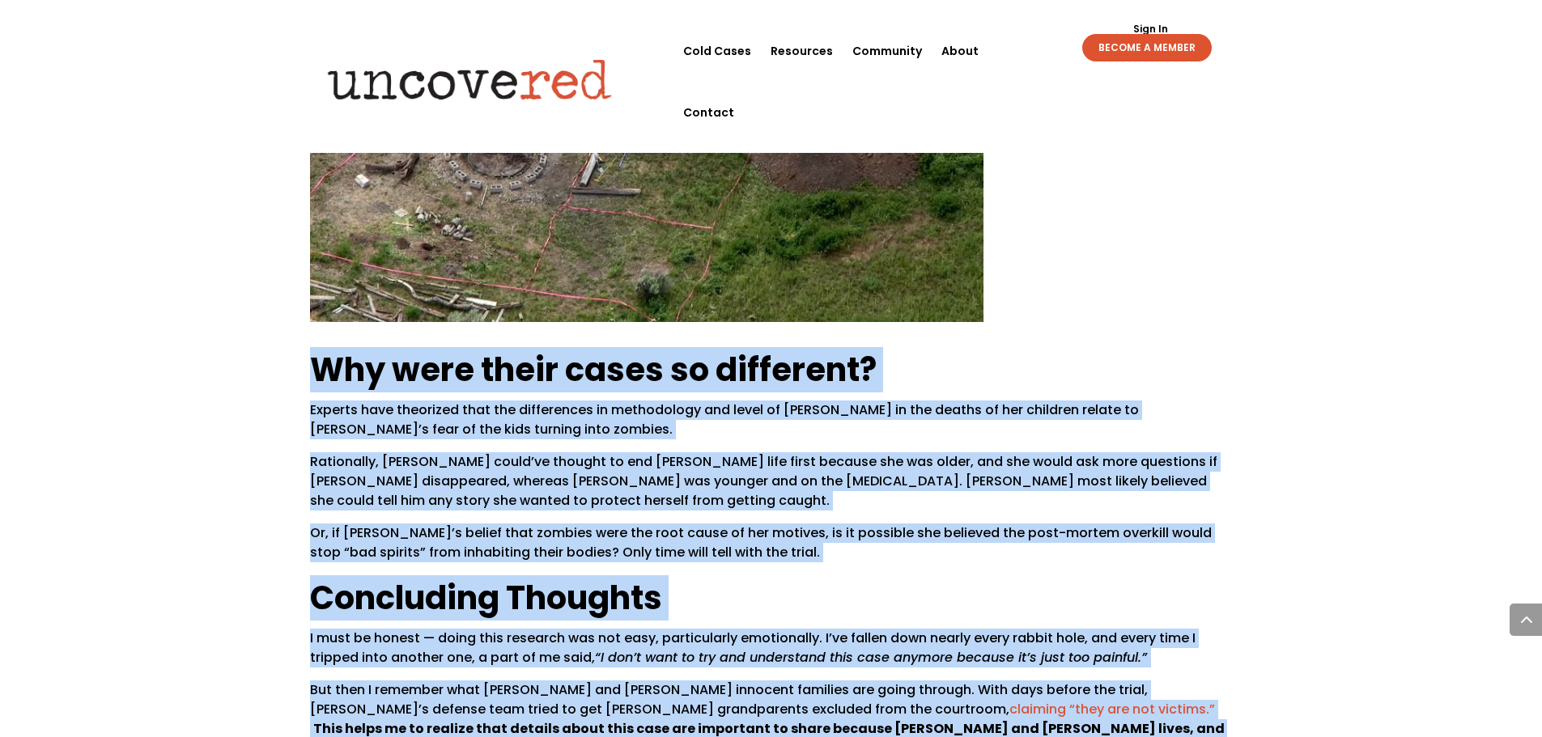
drag, startPoint x: 313, startPoint y: 133, endPoint x: 910, endPoint y: 603, distance: 759.5
copy div "Why were their cases so different? Experts have theorized that the differences …"
